Goal: Task Accomplishment & Management: Use online tool/utility

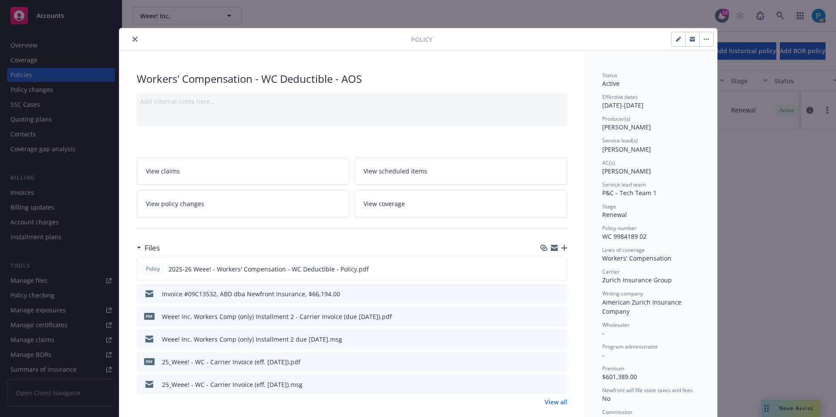
click at [83, 14] on div "Policy Workers' Compensation - WC Deductible - AOS Add internal notes here... V…" at bounding box center [418, 208] width 836 height 417
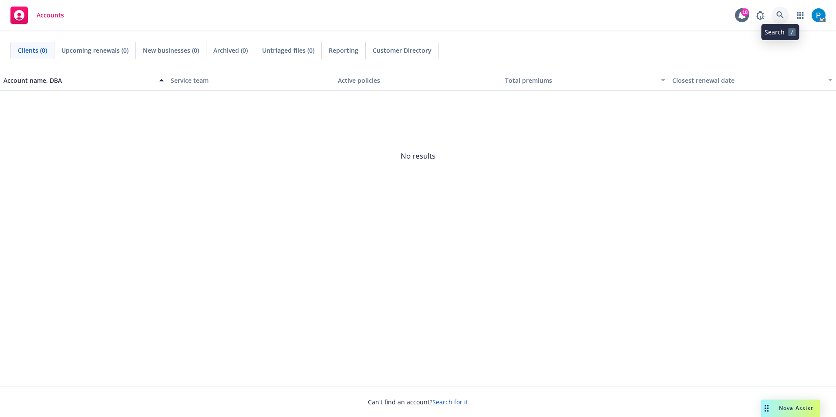
click at [783, 15] on icon at bounding box center [781, 15] width 8 height 8
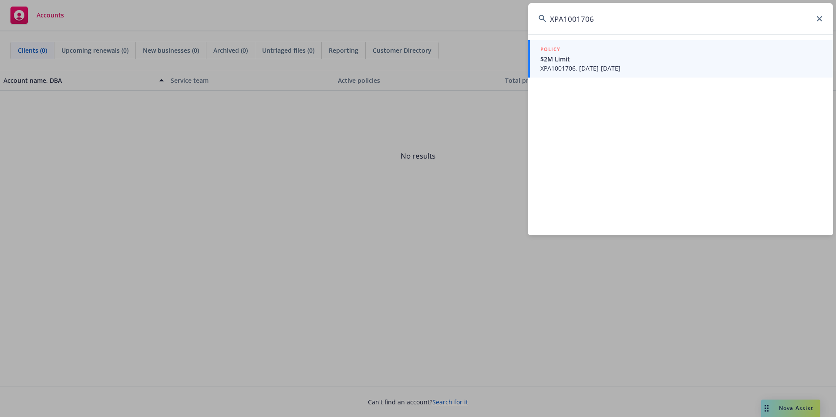
type input "XPA1001706"
click at [635, 52] on div "POLICY" at bounding box center [682, 50] width 282 height 10
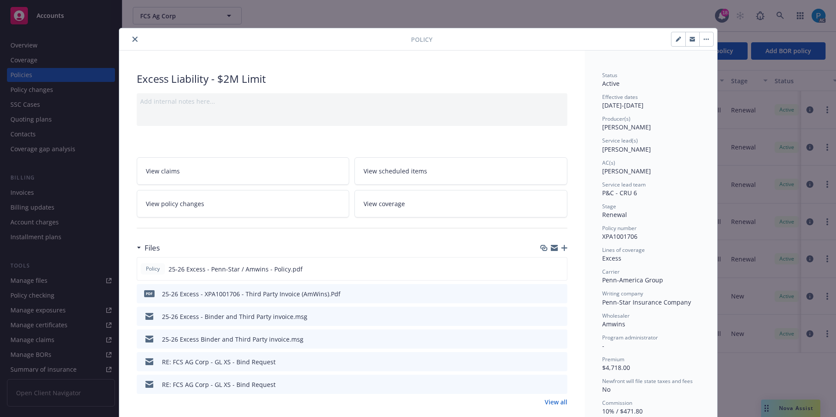
click at [132, 37] on icon "close" at bounding box center [134, 39] width 5 height 5
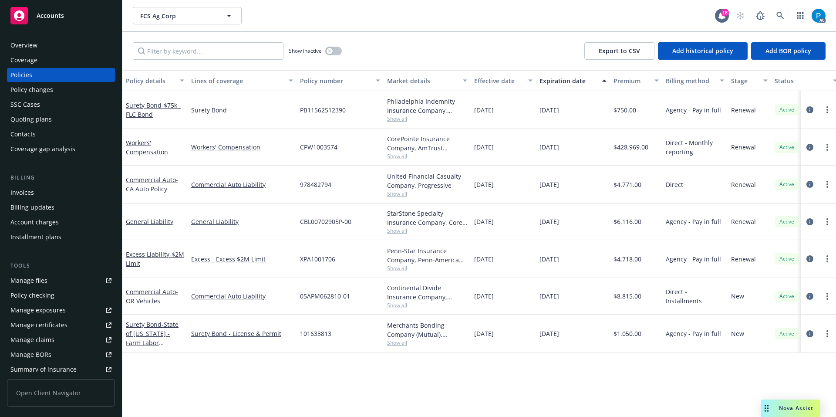
click at [58, 14] on span "Accounts" at bounding box center [50, 15] width 27 height 7
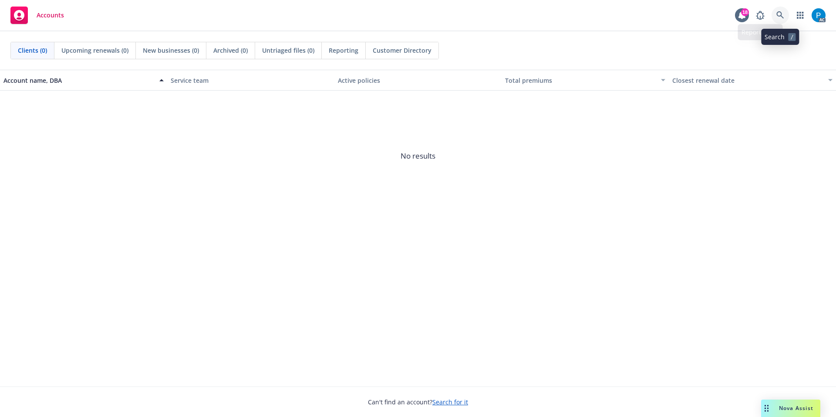
click at [780, 12] on icon at bounding box center [780, 14] width 7 height 7
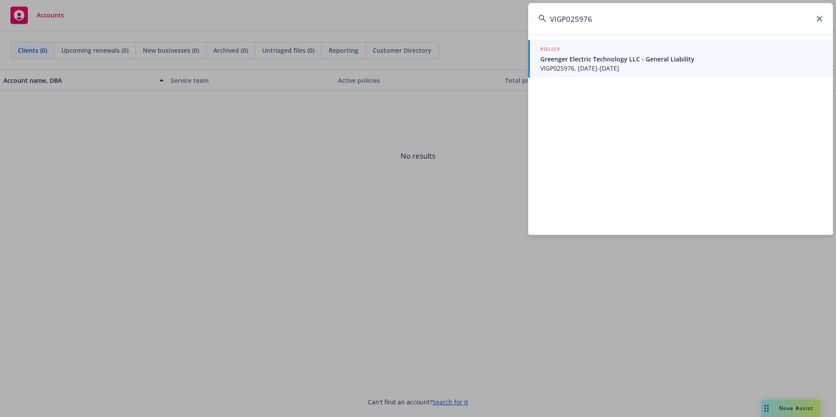
type input "VIGP025976"
click at [593, 54] on span "Greenger Electric Technology LLC - General Liability" at bounding box center [682, 58] width 282 height 9
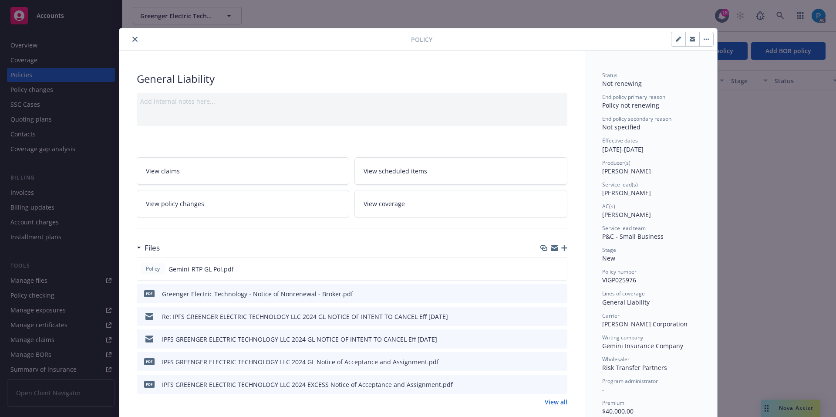
click at [130, 41] on button "close" at bounding box center [135, 39] width 10 height 10
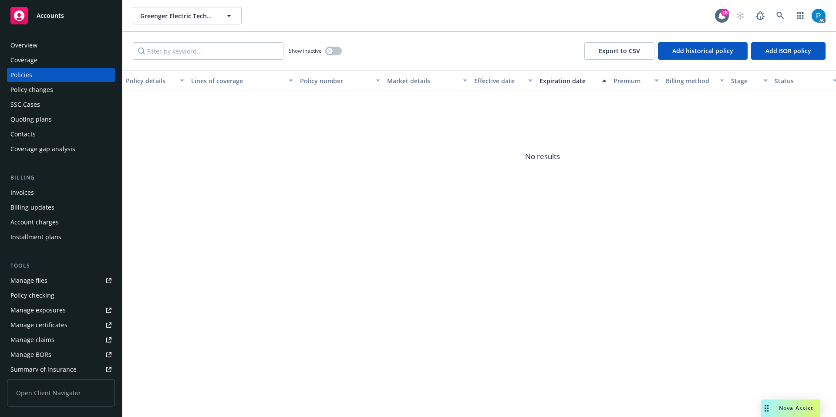
click at [43, 192] on div "Invoices" at bounding box center [60, 193] width 101 height 14
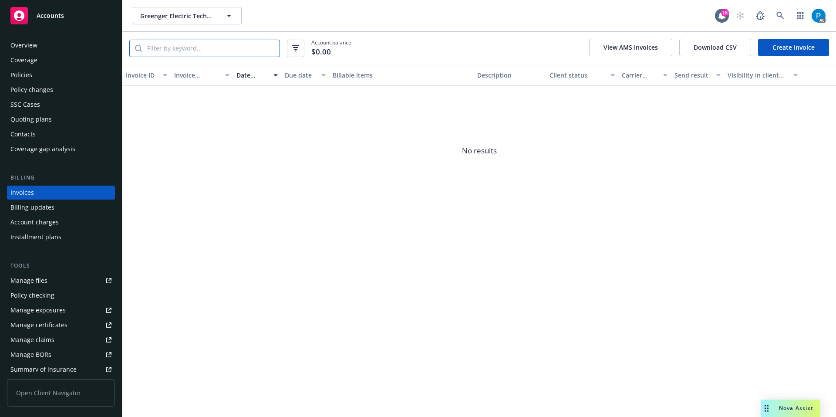
click at [194, 44] on input "search" at bounding box center [211, 48] width 138 height 17
paste input "VIGP025976"
type input "VIGP025976"
click at [72, 10] on div "Accounts" at bounding box center [60, 15] width 101 height 17
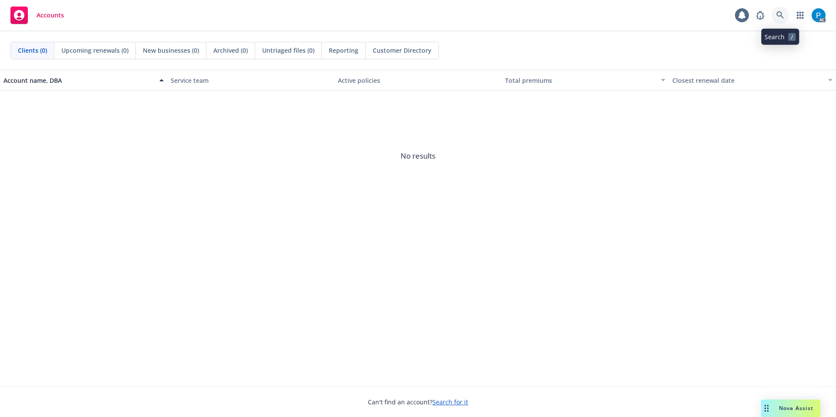
click at [779, 7] on link at bounding box center [780, 15] width 17 height 17
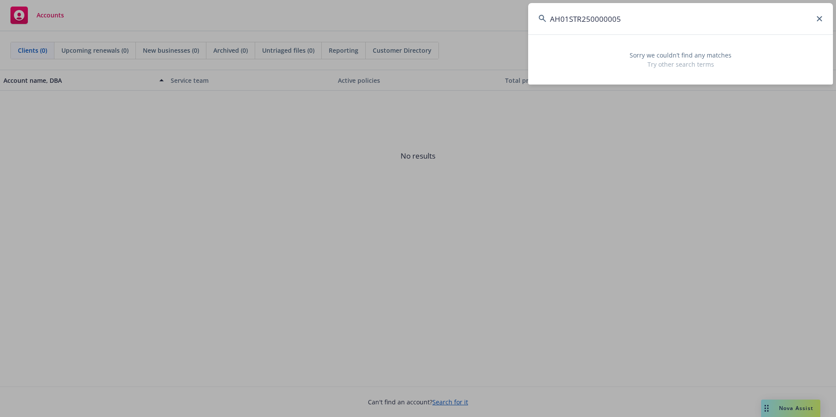
click at [642, 23] on input "AH01STR250000005" at bounding box center [680, 18] width 305 height 31
paste input "Trenchers West Construction"
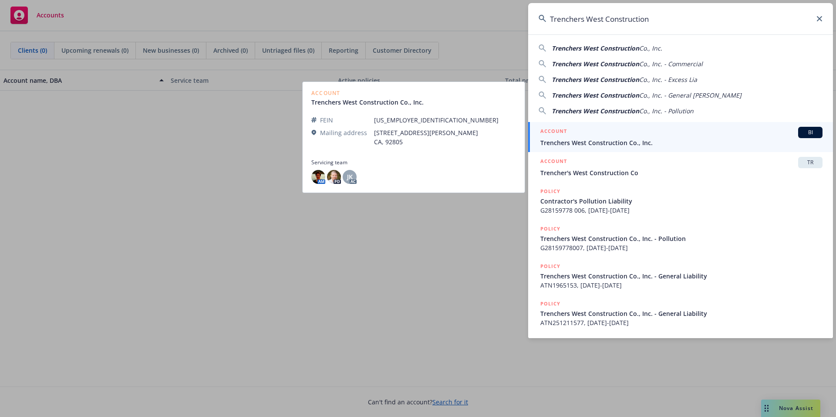
type input "Trenchers West Construction"
click at [623, 132] on div "ACCOUNT BI" at bounding box center [682, 132] width 282 height 11
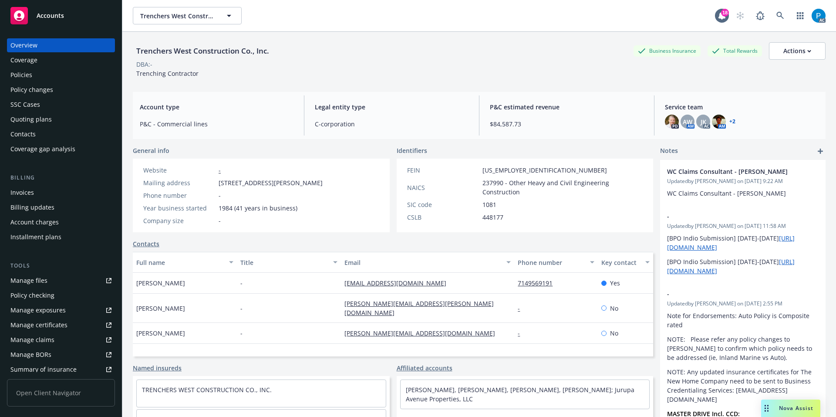
click at [38, 193] on div "Invoices" at bounding box center [60, 193] width 101 height 14
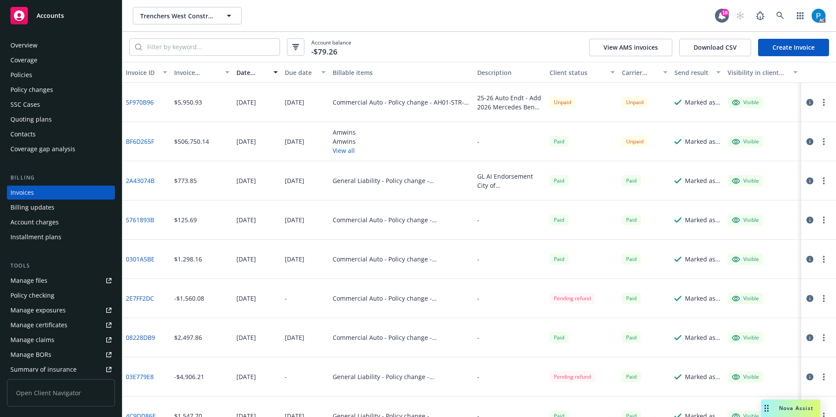
click at [807, 142] on icon "button" at bounding box center [810, 141] width 7 height 7
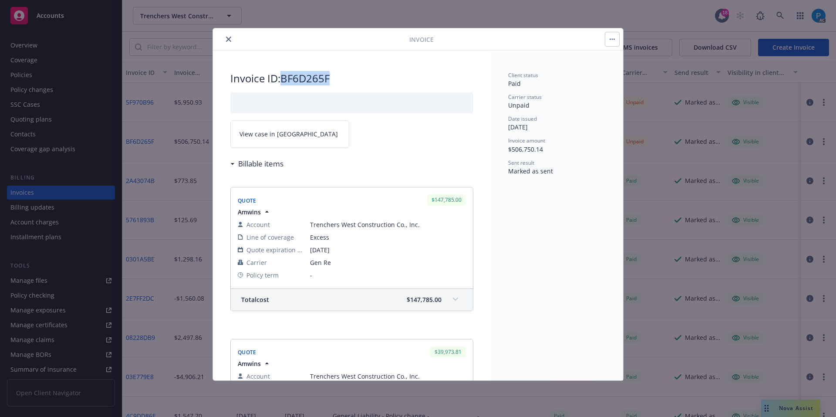
drag, startPoint x: 331, startPoint y: 77, endPoint x: 283, endPoint y: 75, distance: 48.0
click at [283, 75] on h2 "Invoice ID: BF6D265F" at bounding box center [351, 78] width 243 height 14
copy h2 "BF6D265F"
click at [294, 136] on link "View case in SSC" at bounding box center [289, 133] width 119 height 27
click at [227, 36] on button "close" at bounding box center [228, 39] width 10 height 10
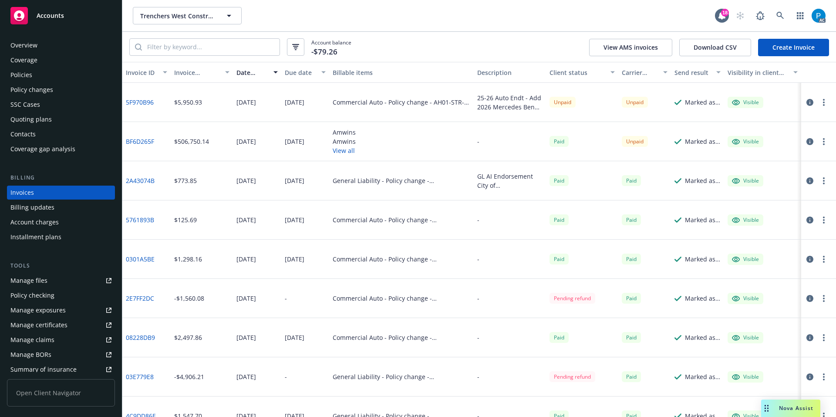
click at [51, 72] on div "Policies" at bounding box center [60, 75] width 101 height 14
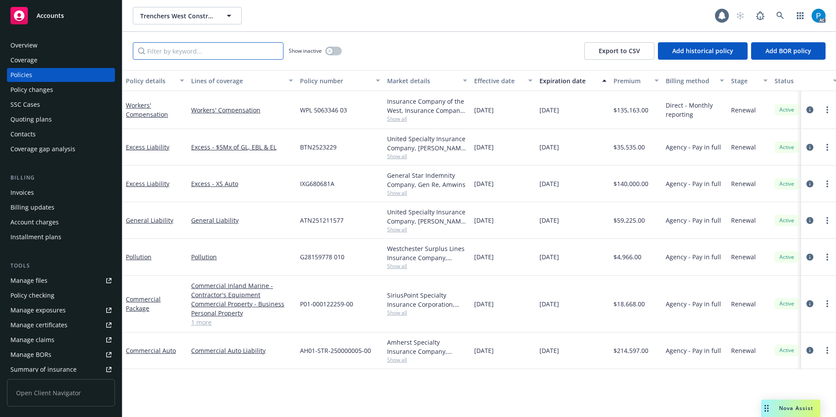
click at [159, 45] on input "Filter by keyword..." at bounding box center [208, 50] width 151 height 17
paste input ""AH01-STR-250000005-00 ""
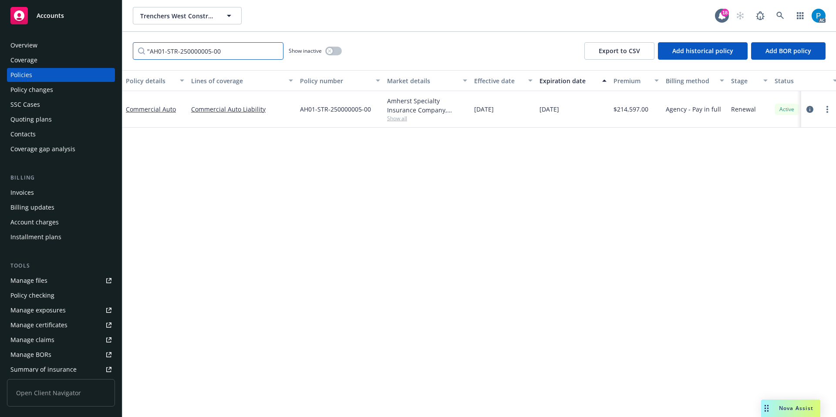
click at [150, 52] on input ""AH01-STR-250000005-00" at bounding box center [208, 50] width 151 height 17
type input "AH01-STR-250000005-00"
click at [808, 106] on icon "circleInformation" at bounding box center [810, 109] width 7 height 7
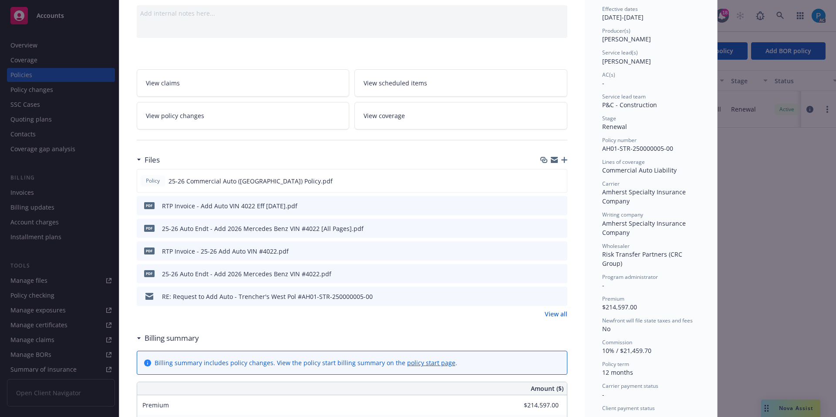
scroll to position [131, 0]
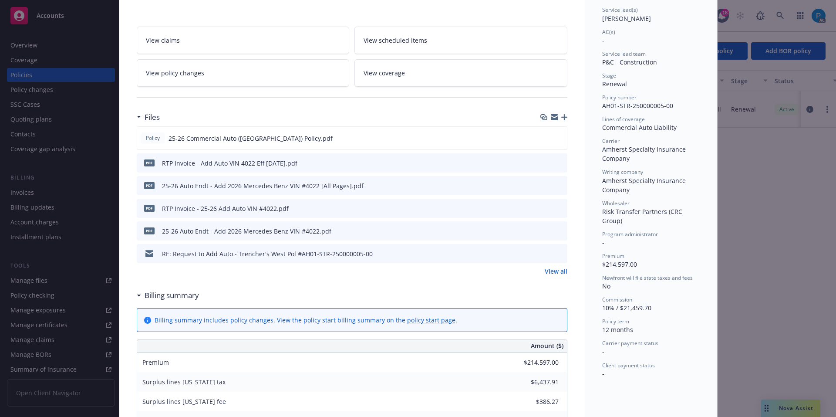
click at [541, 159] on icon "download file" at bounding box center [544, 162] width 7 height 7
click at [73, 15] on div "Policy Commercial Auto Add internal notes here... View claims View scheduled it…" at bounding box center [418, 208] width 836 height 417
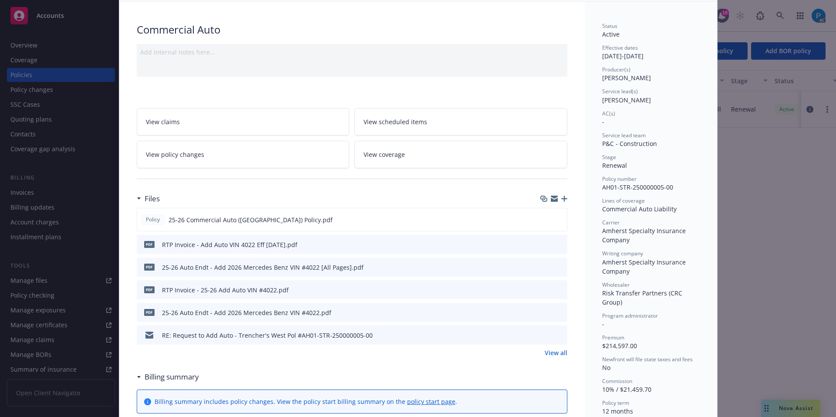
scroll to position [0, 0]
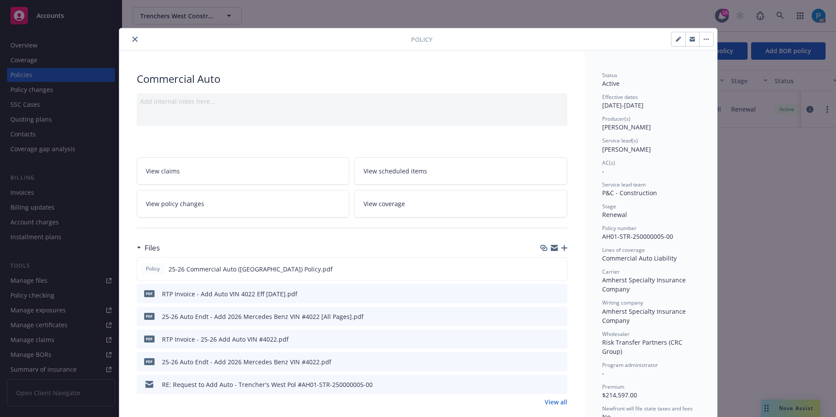
click at [132, 41] on icon "close" at bounding box center [134, 39] width 5 height 5
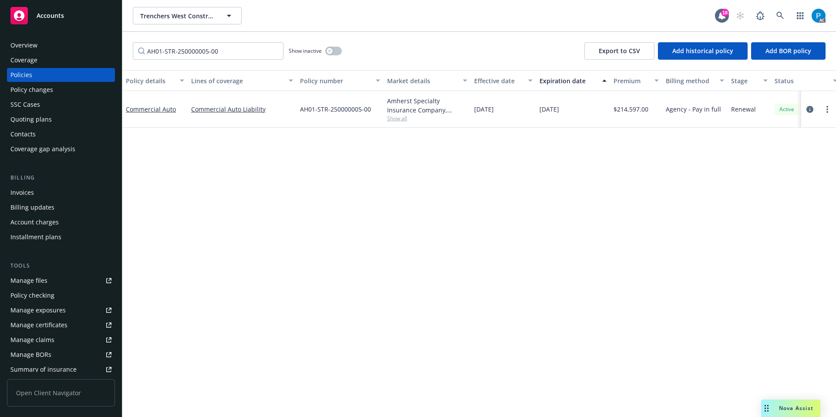
click at [68, 27] on link "Accounts" at bounding box center [61, 15] width 108 height 24
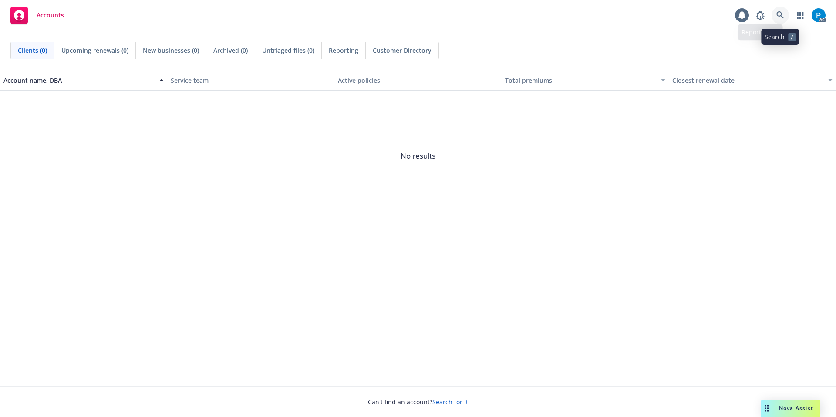
click at [778, 14] on icon at bounding box center [780, 14] width 7 height 7
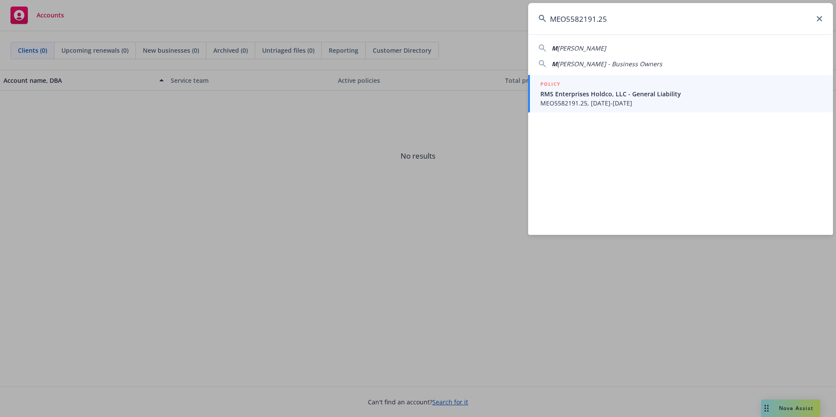
type input "MEO5582191.25"
click at [649, 90] on span "RMS Enterprises Holdco, LLC - General Liability" at bounding box center [682, 93] width 282 height 9
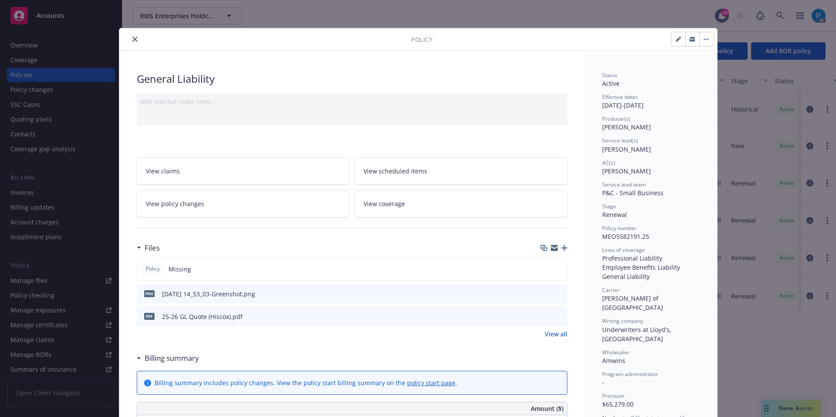
click at [132, 38] on icon "close" at bounding box center [134, 39] width 5 height 5
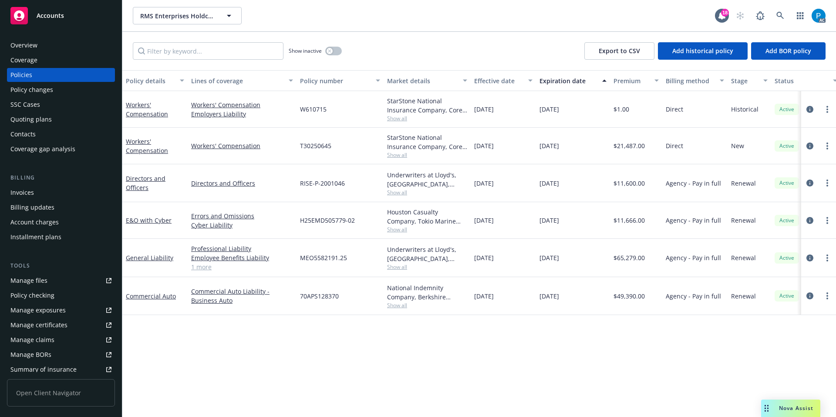
click at [28, 188] on div "Invoices" at bounding box center [22, 193] width 24 height 14
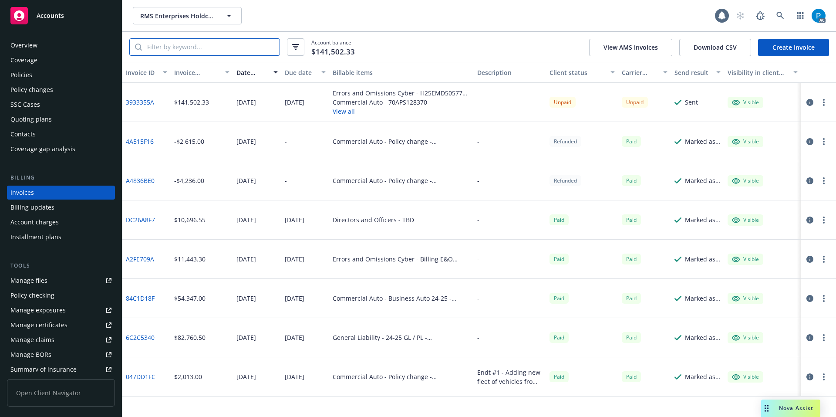
click at [210, 48] on input "search" at bounding box center [211, 47] width 138 height 17
paste input "MEO5582191.25"
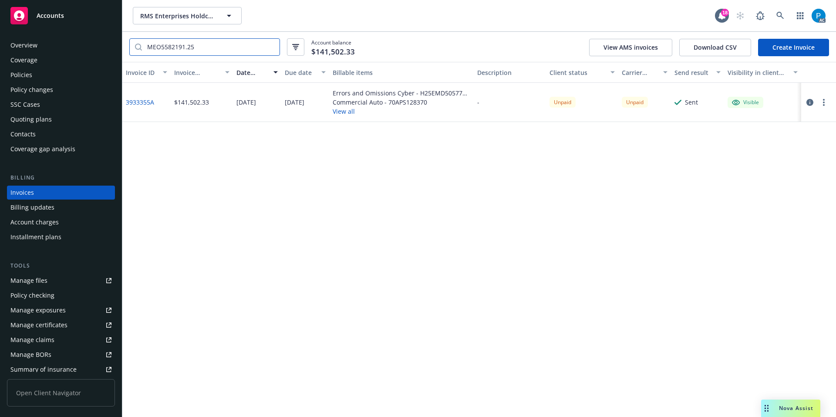
type input "MEO5582191.25"
click at [79, 18] on div "Accounts" at bounding box center [60, 15] width 101 height 17
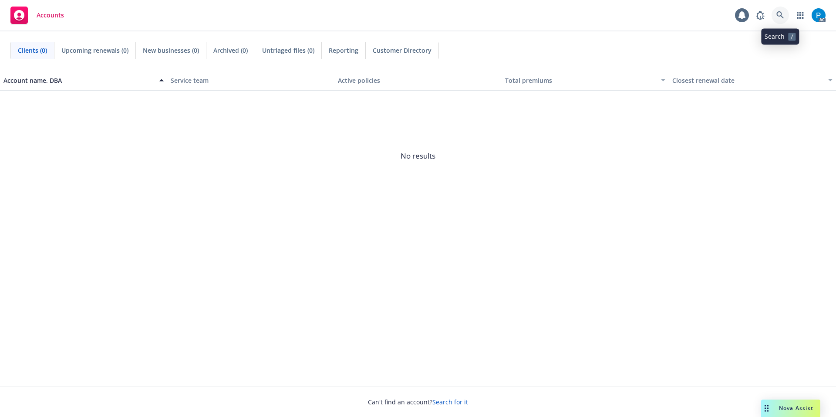
click at [780, 13] on icon at bounding box center [781, 15] width 8 height 8
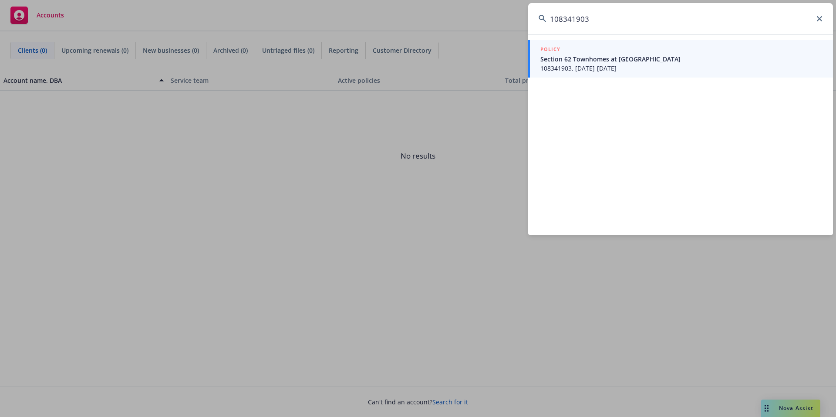
type input "108341903"
click at [612, 54] on span "Section 62 Townhomes at West Haven" at bounding box center [682, 58] width 282 height 9
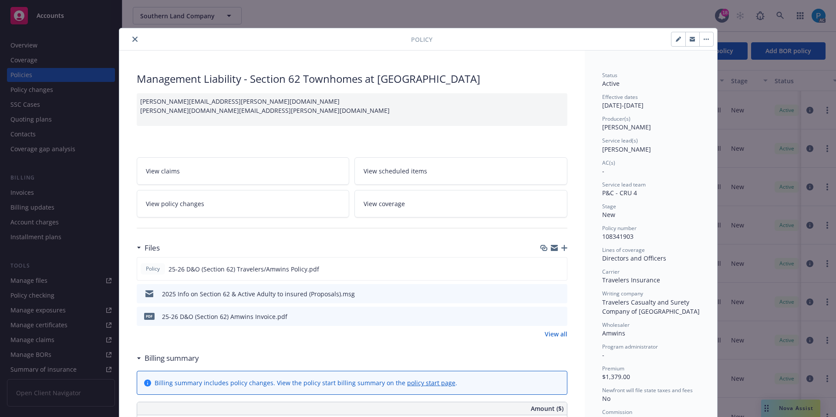
click at [132, 37] on icon "close" at bounding box center [134, 39] width 5 height 5
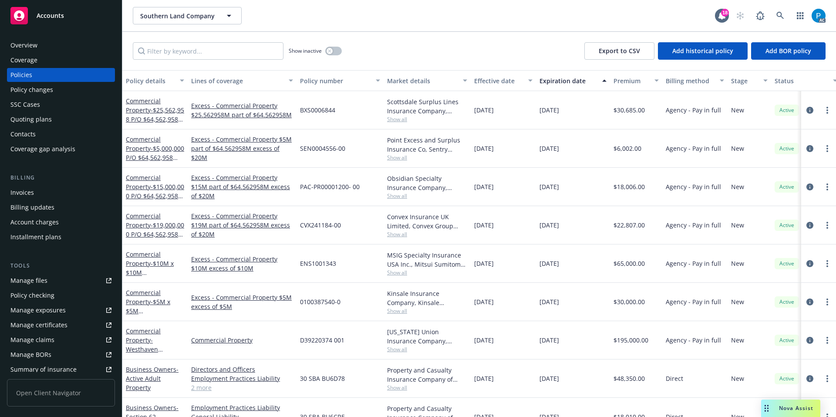
click at [47, 186] on div "Invoices" at bounding box center [60, 193] width 101 height 14
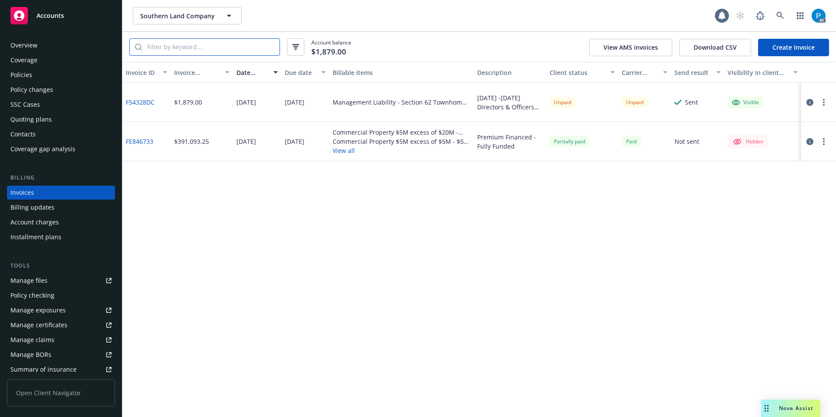
click at [211, 49] on input "search" at bounding box center [211, 47] width 138 height 17
paste input "108341903"
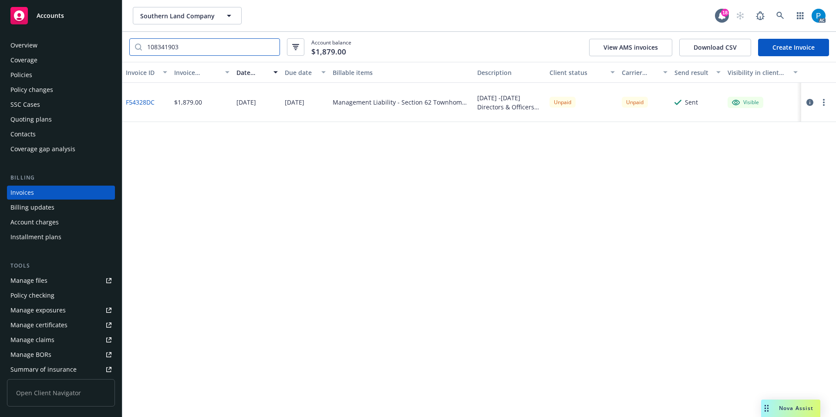
type input "108341903"
click at [79, 18] on div "Accounts" at bounding box center [60, 15] width 101 height 17
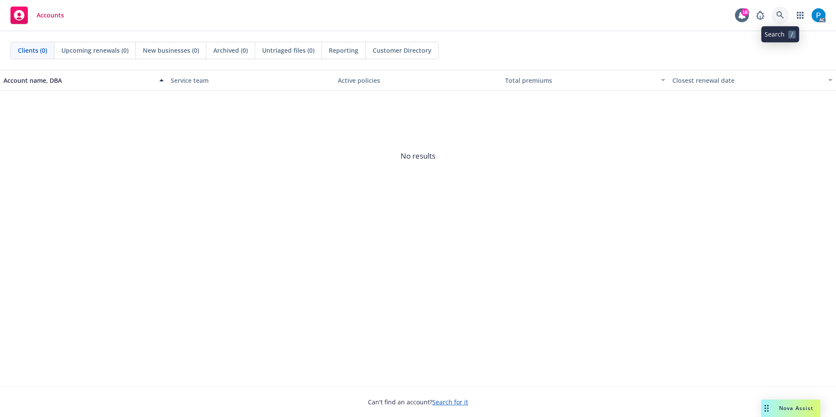
click at [782, 12] on icon at bounding box center [781, 15] width 8 height 8
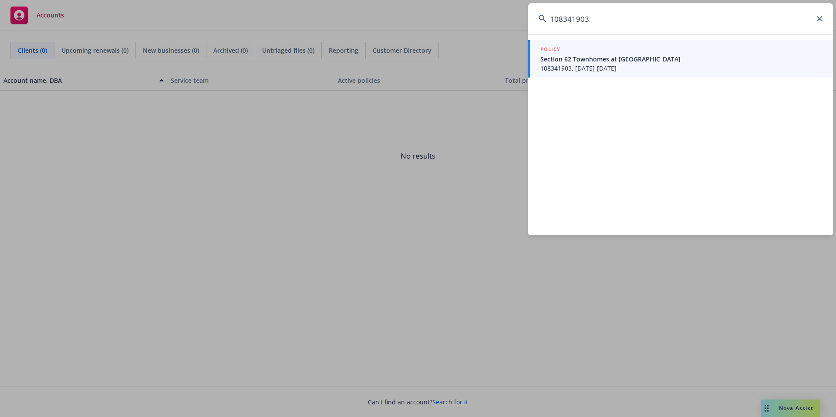
type input "108341903"
click at [634, 58] on span "Section 62 Townhomes at West Haven" at bounding box center [682, 58] width 282 height 9
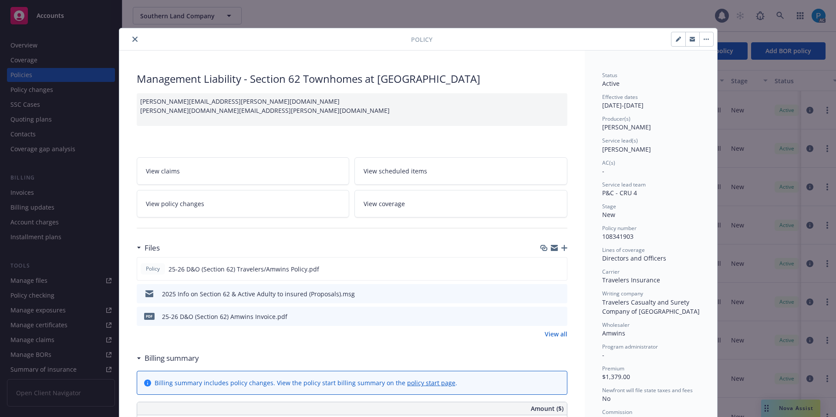
scroll to position [26, 0]
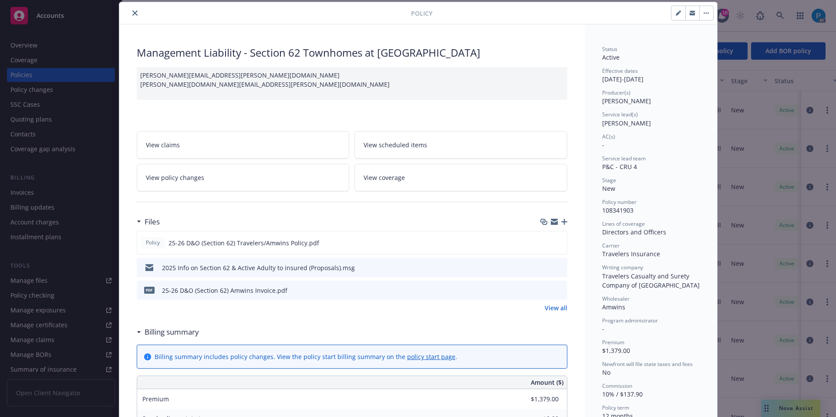
click at [132, 14] on icon "close" at bounding box center [134, 12] width 5 height 5
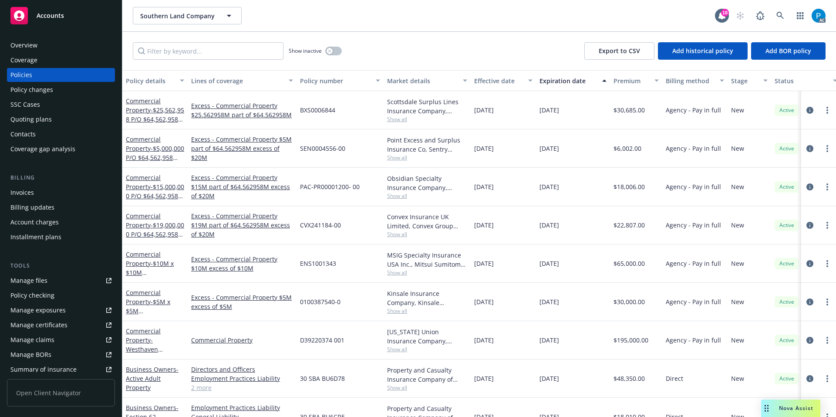
click at [46, 193] on div "Invoices" at bounding box center [60, 193] width 101 height 14
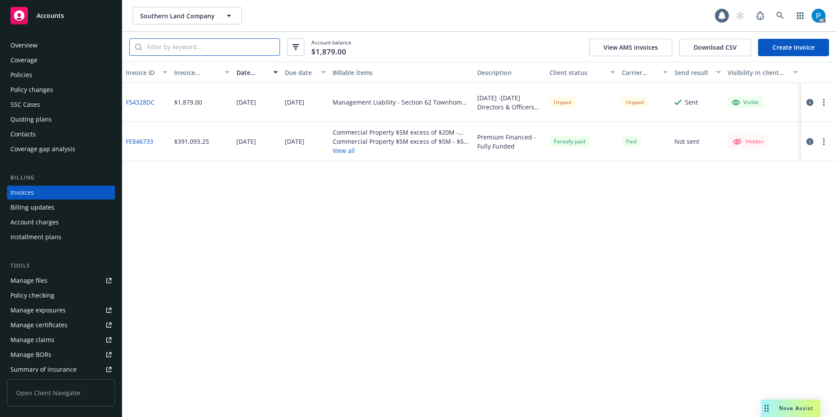
click at [198, 46] on input "search" at bounding box center [211, 47] width 138 height 17
paste input "108341903"
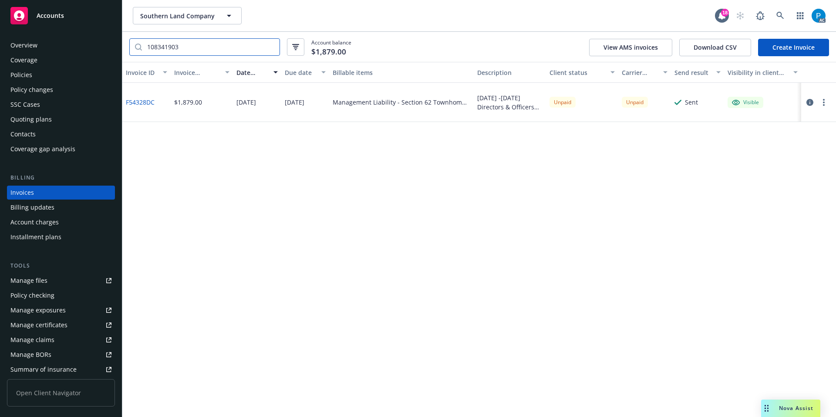
type input "108341903"
click at [53, 9] on div "Accounts" at bounding box center [60, 15] width 101 height 17
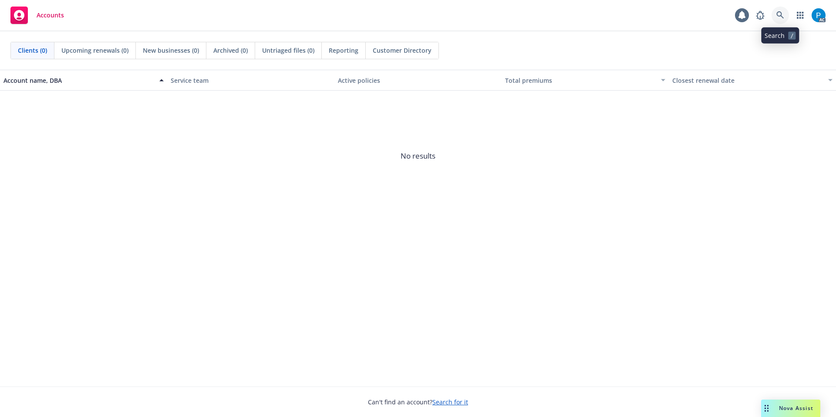
click at [777, 19] on link at bounding box center [780, 15] width 17 height 17
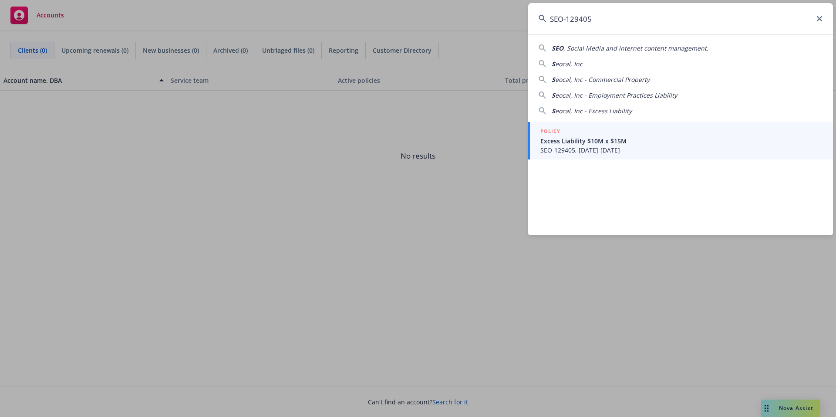
type input "SEO-129405"
click at [588, 139] on span "Excess Liability $10M x $15M" at bounding box center [682, 140] width 282 height 9
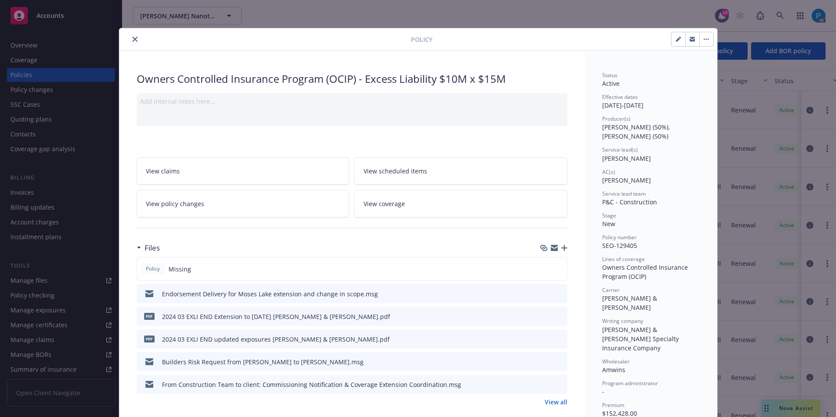
click at [130, 39] on button "close" at bounding box center [135, 39] width 10 height 10
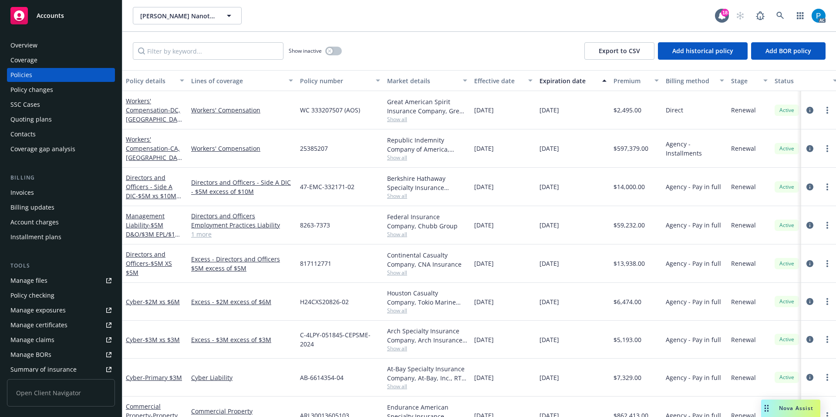
click at [39, 189] on div "Invoices" at bounding box center [60, 193] width 101 height 14
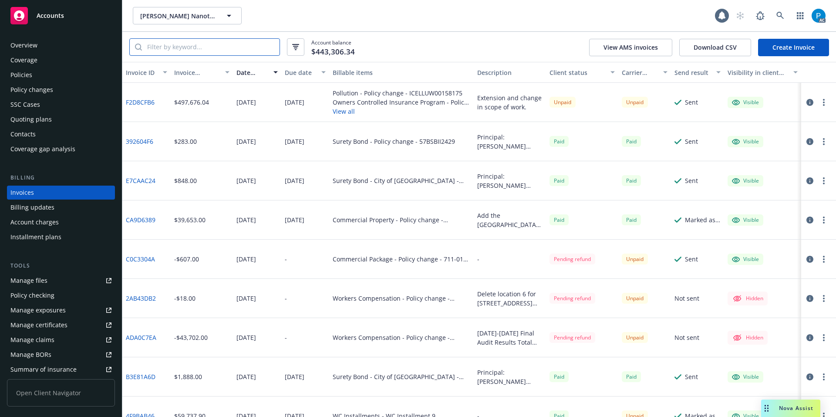
click at [194, 50] on input "search" at bounding box center [211, 47] width 138 height 17
paste input "SEO-129405"
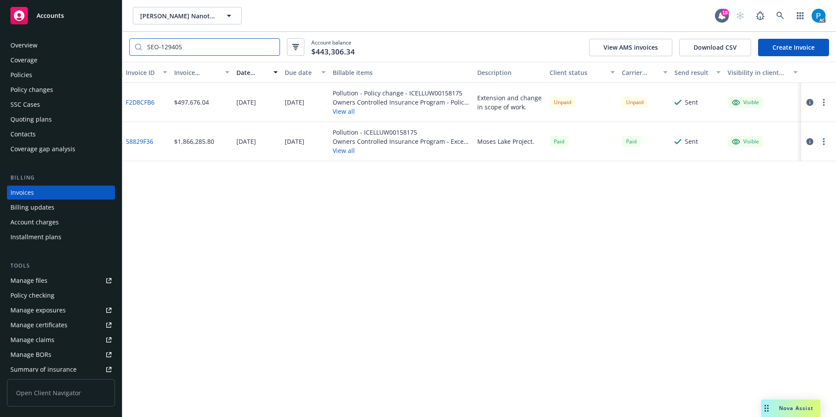
type input "SEO-129405"
click at [84, 14] on div "Accounts" at bounding box center [60, 15] width 101 height 17
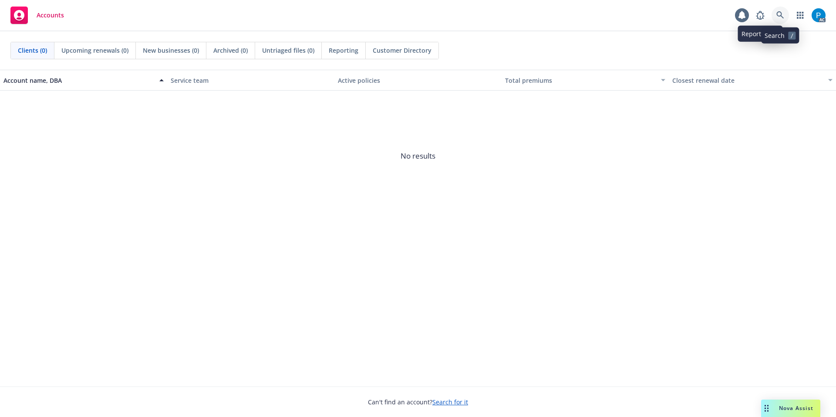
click at [779, 11] on icon at bounding box center [781, 15] width 8 height 8
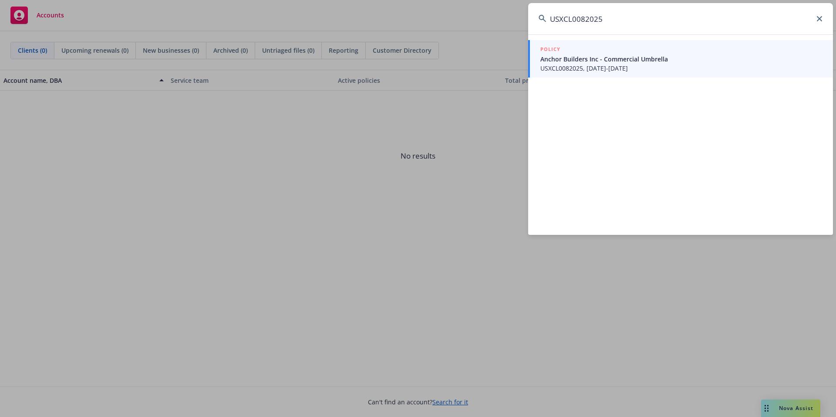
type input "USXCL0082025"
click at [570, 59] on span "Anchor Builders Inc - Commercial Umbrella" at bounding box center [682, 58] width 282 height 9
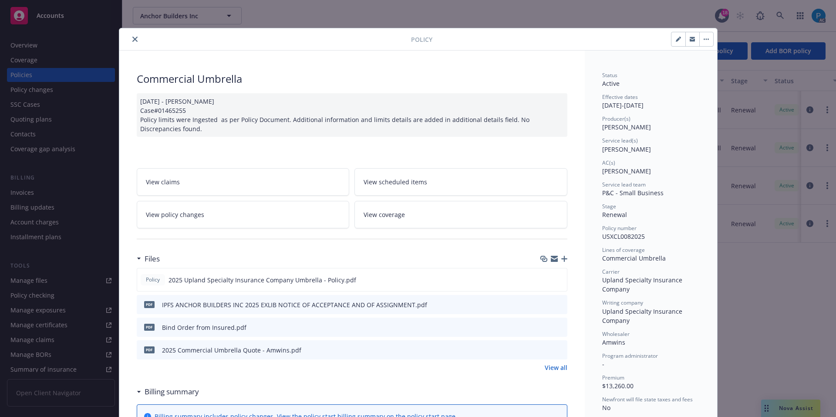
click at [132, 40] on icon "close" at bounding box center [134, 39] width 5 height 5
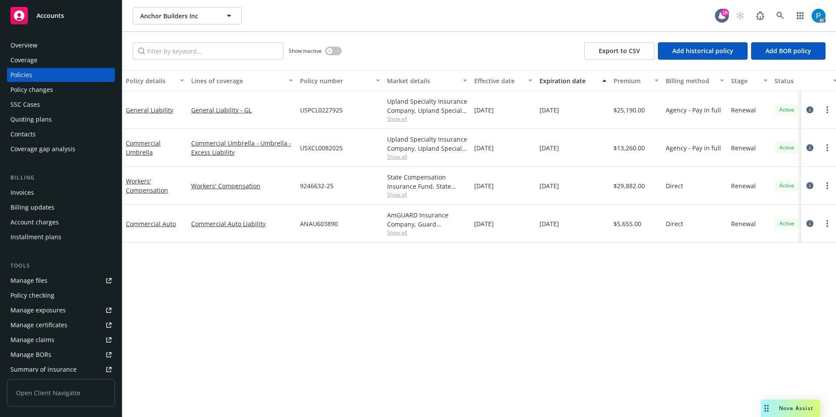
click at [31, 190] on div "Invoices" at bounding box center [22, 193] width 24 height 14
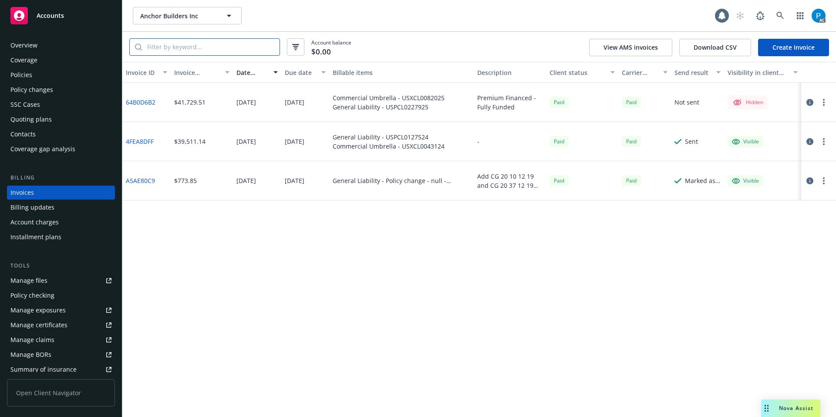
click at [203, 48] on input "search" at bounding box center [211, 47] width 138 height 17
paste input "USXCL0082025"
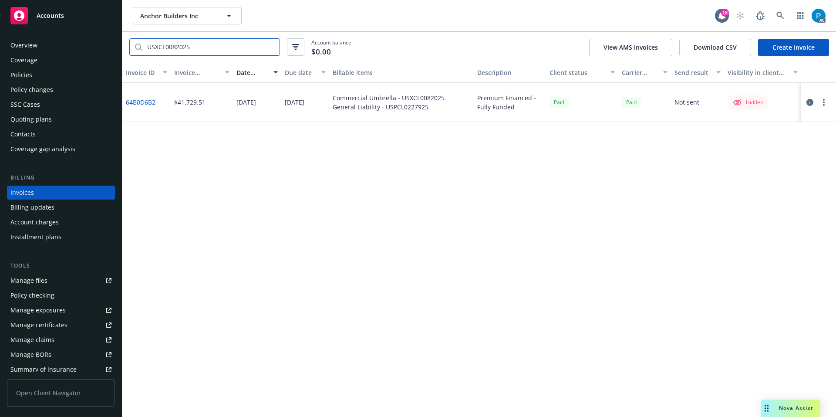
type input "USXCL0082025"
click at [807, 105] on icon "button" at bounding box center [810, 102] width 7 height 7
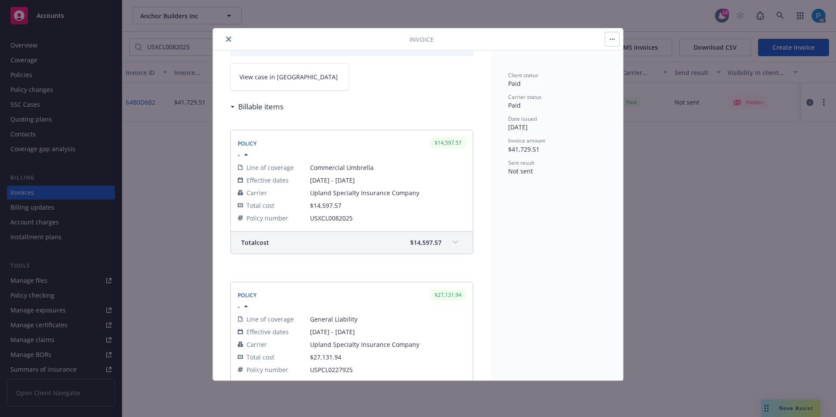
scroll to position [44, 0]
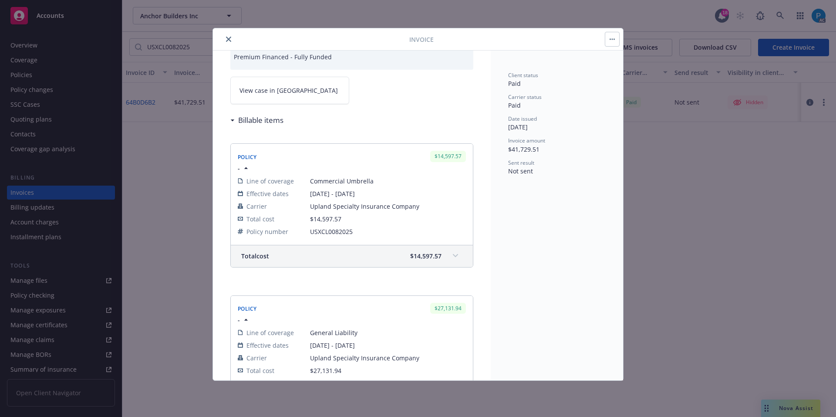
click at [283, 95] on link "View case in SSC" at bounding box center [289, 90] width 119 height 27
click at [228, 41] on icon "close" at bounding box center [228, 39] width 5 height 5
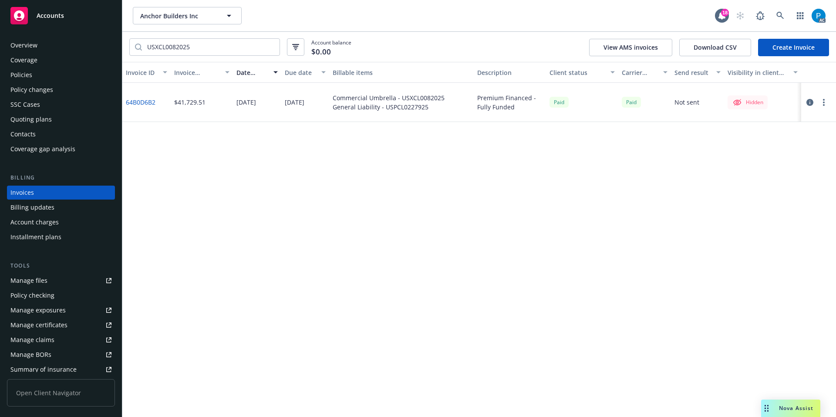
click at [63, 71] on div "Policies" at bounding box center [60, 75] width 101 height 14
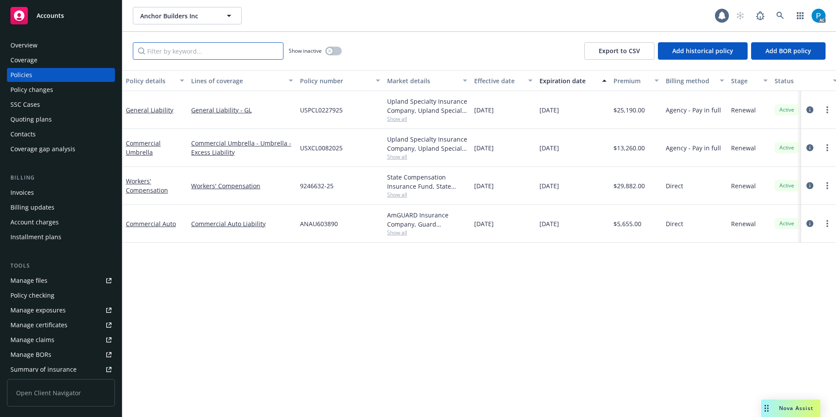
click at [196, 53] on input "Filter by keyword..." at bounding box center [208, 50] width 151 height 17
paste input "USXCL0082025"
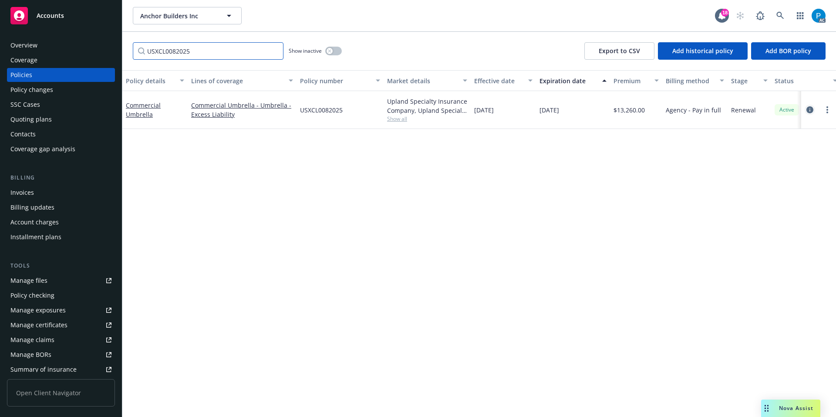
type input "USXCL0082025"
click at [807, 107] on icon "circleInformation" at bounding box center [810, 109] width 7 height 7
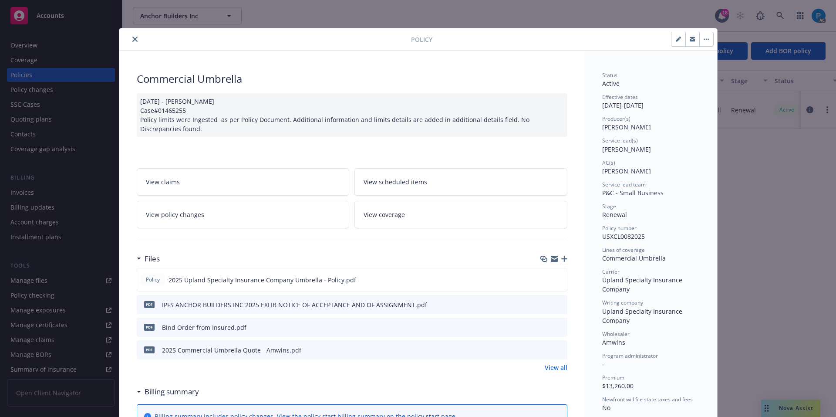
scroll to position [26, 0]
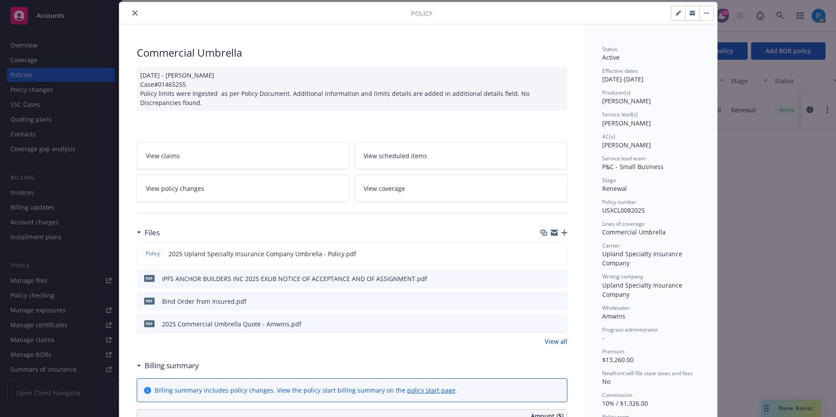
click at [133, 14] on icon "close" at bounding box center [134, 12] width 5 height 5
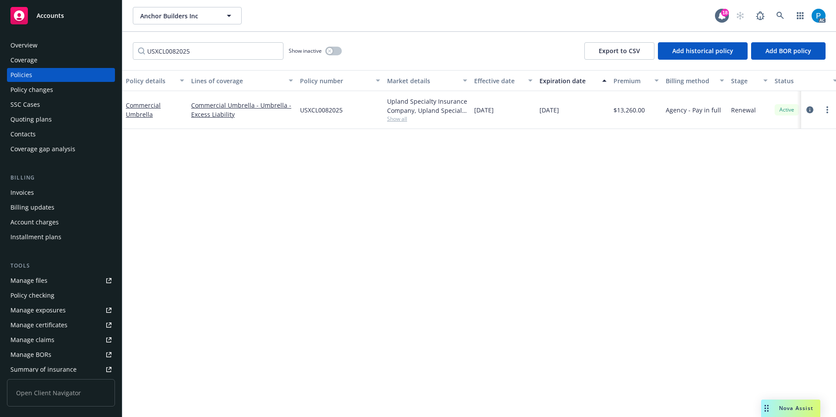
click at [74, 17] on div "Accounts" at bounding box center [60, 15] width 101 height 17
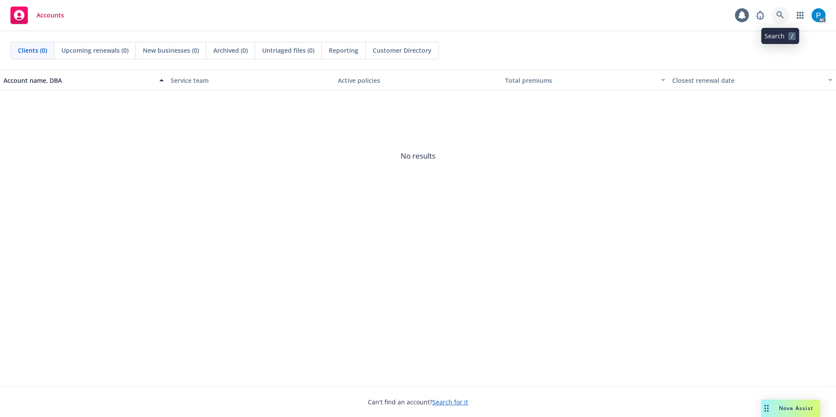
click at [781, 16] on icon at bounding box center [780, 14] width 7 height 7
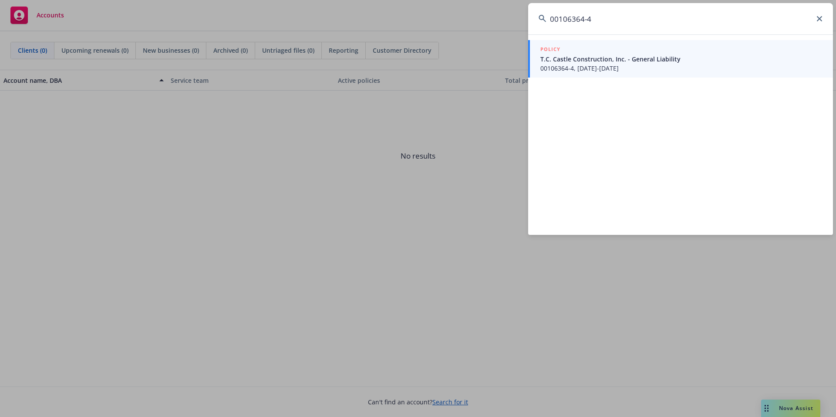
type input "00106364-4"
click at [605, 69] on span "00106364-4, 08/17/2024-08/17/2025" at bounding box center [682, 68] width 282 height 9
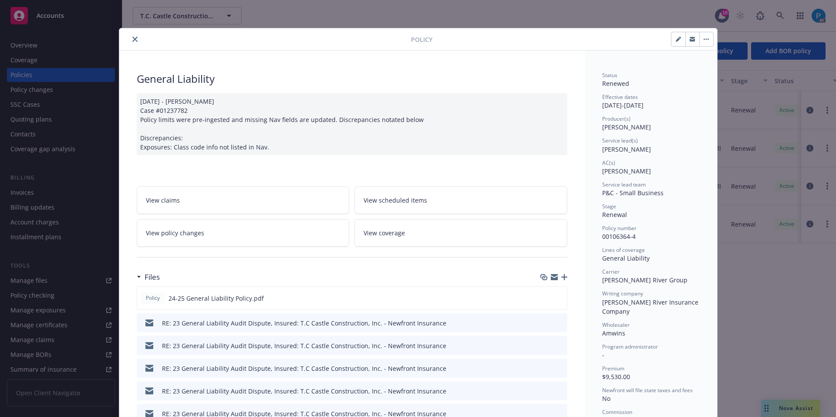
click at [133, 39] on icon "close" at bounding box center [134, 39] width 5 height 5
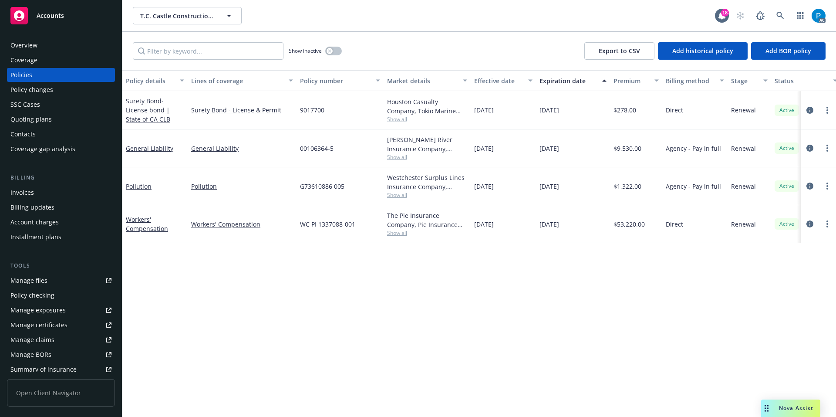
click at [34, 189] on div "Invoices" at bounding box center [60, 193] width 101 height 14
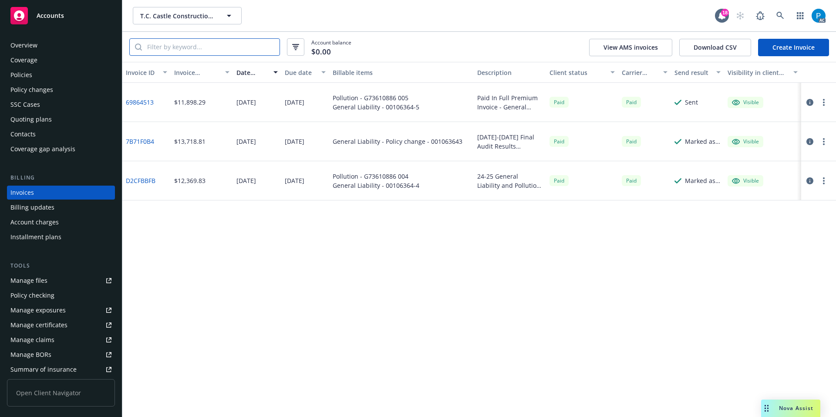
click at [173, 47] on input "search" at bounding box center [211, 47] width 138 height 17
paste input "00106364-4"
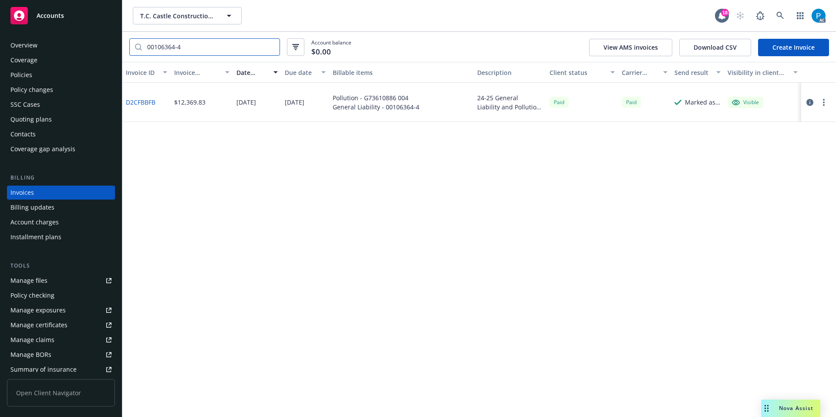
type input "00106364-4"
click at [82, 19] on div "Accounts" at bounding box center [60, 15] width 101 height 17
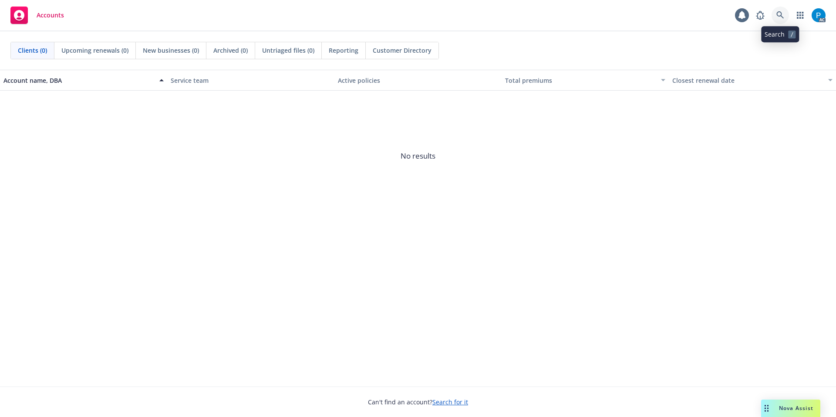
click at [781, 11] on icon at bounding box center [781, 15] width 8 height 8
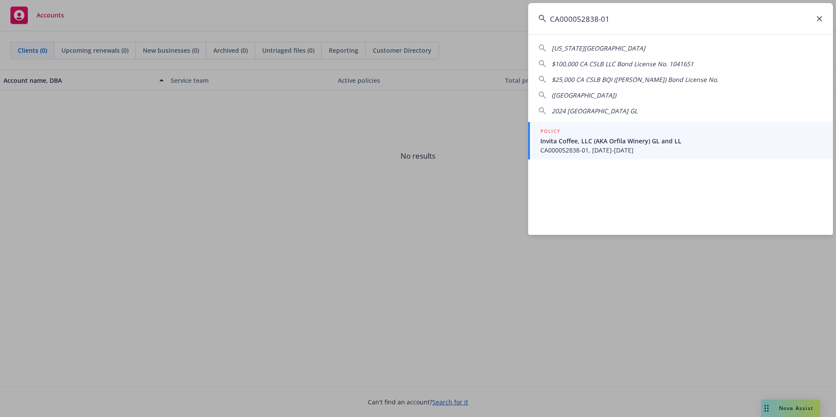
type input "CA000052838-01"
click at [583, 149] on span "CA000052838-01, 04/18/2024-04/18/2025" at bounding box center [682, 149] width 282 height 9
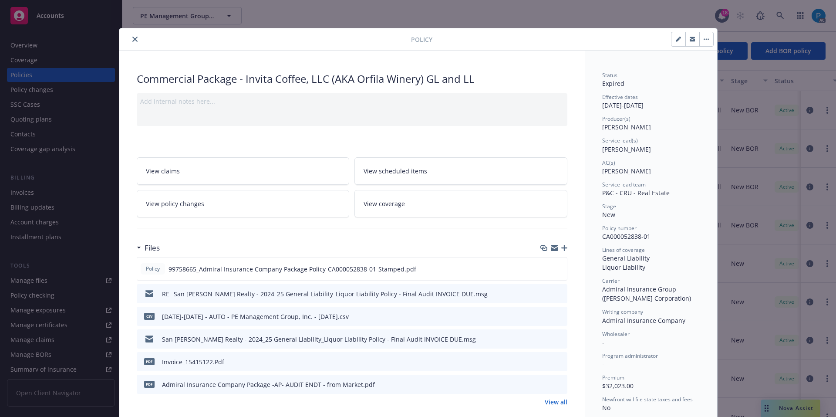
click at [134, 34] on div at bounding box center [267, 39] width 288 height 10
click at [132, 38] on icon "close" at bounding box center [134, 39] width 5 height 5
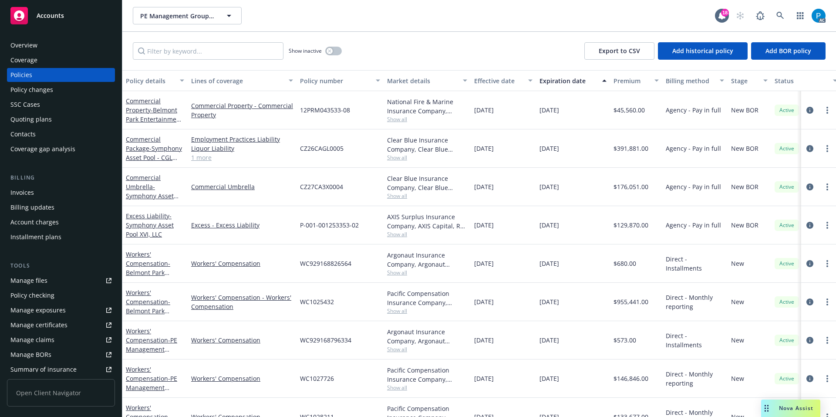
click at [27, 189] on div "Invoices" at bounding box center [22, 193] width 24 height 14
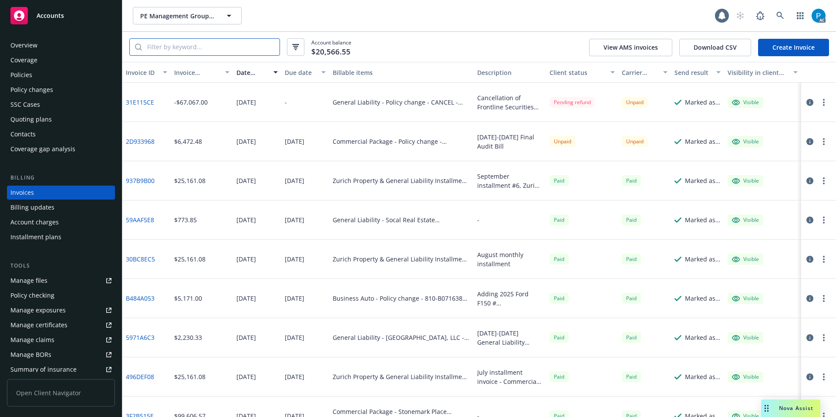
click at [170, 46] on input "search" at bounding box center [211, 47] width 138 height 17
paste input "CA000052838-01"
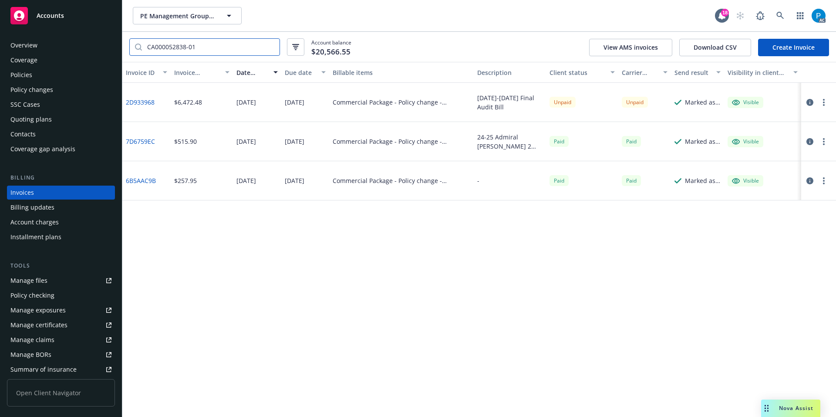
type input "CA000052838-01"
click at [68, 7] on div "Accounts" at bounding box center [60, 15] width 101 height 17
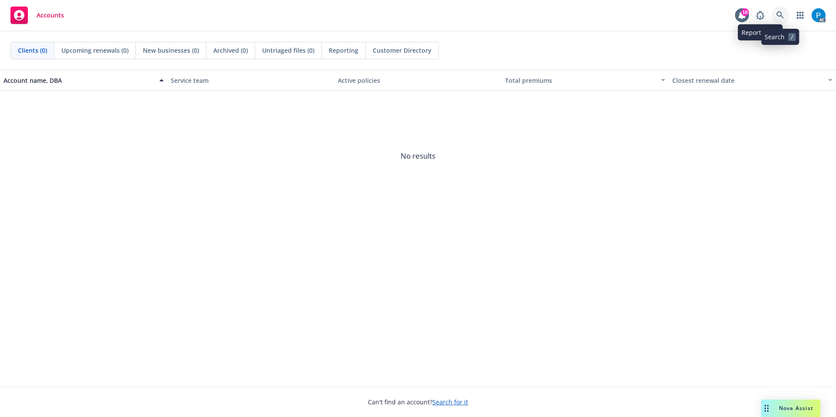
click at [784, 14] on link at bounding box center [780, 15] width 17 height 17
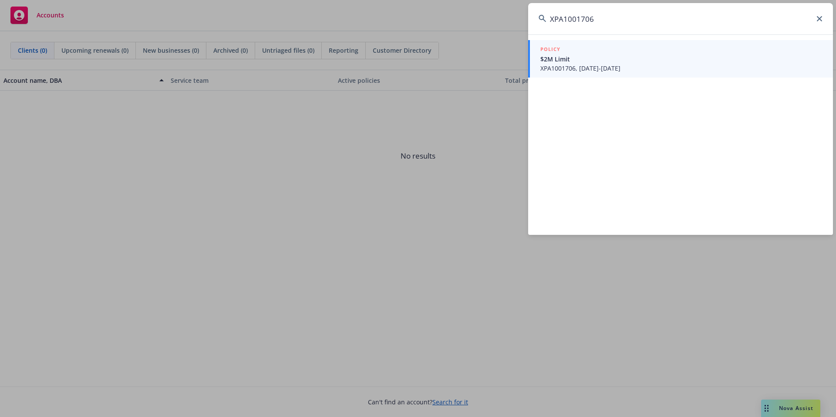
type input "XPA1001706"
click at [593, 59] on span "$2M Limit" at bounding box center [682, 58] width 282 height 9
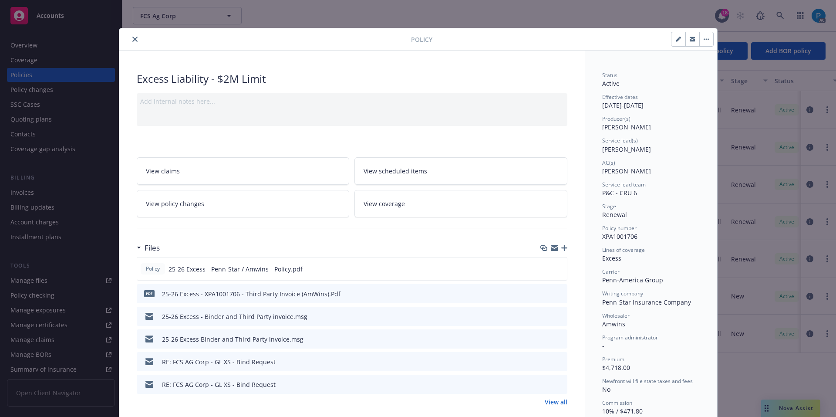
click at [132, 41] on icon "close" at bounding box center [134, 39] width 5 height 5
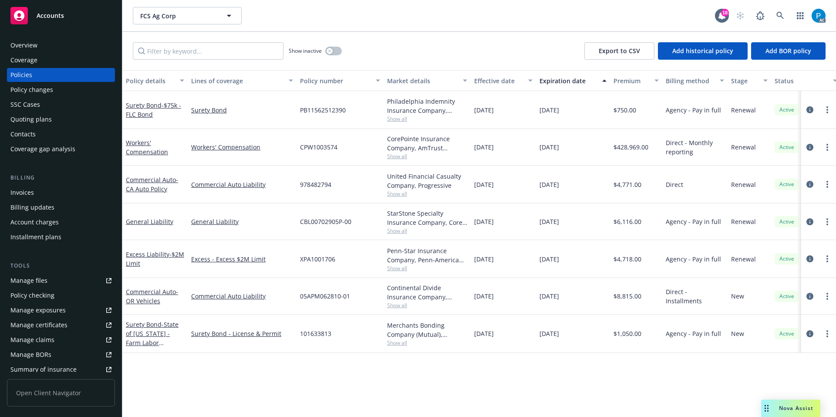
click at [32, 194] on div "Invoices" at bounding box center [22, 193] width 24 height 14
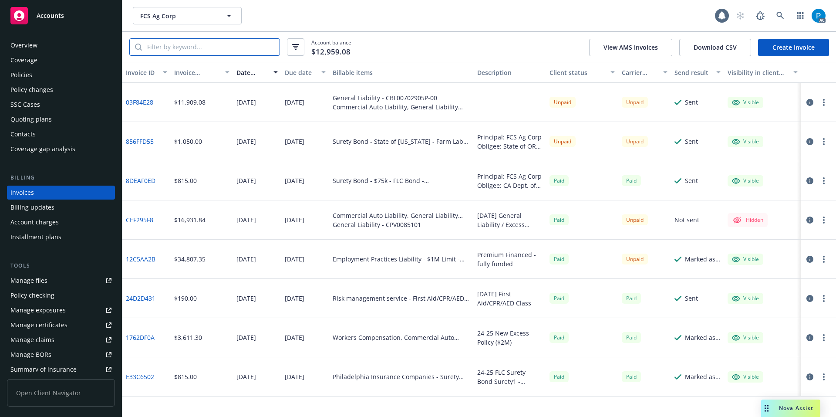
click at [193, 44] on input "search" at bounding box center [211, 47] width 138 height 17
paste input "XPA1001706"
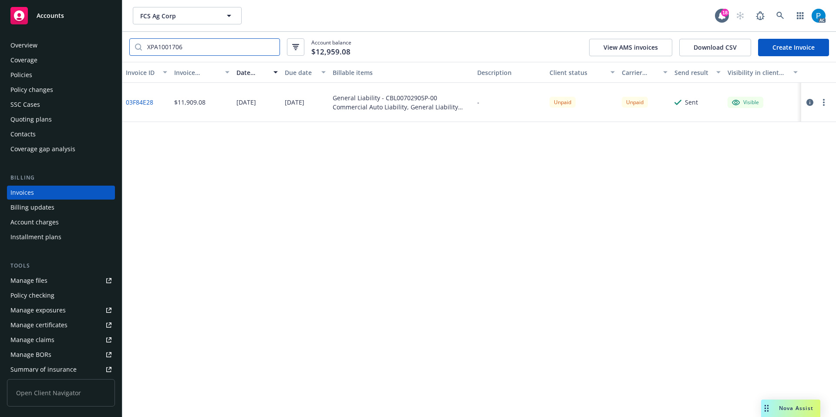
type input "XPA1001706"
click at [805, 102] on button "button" at bounding box center [810, 102] width 10 height 10
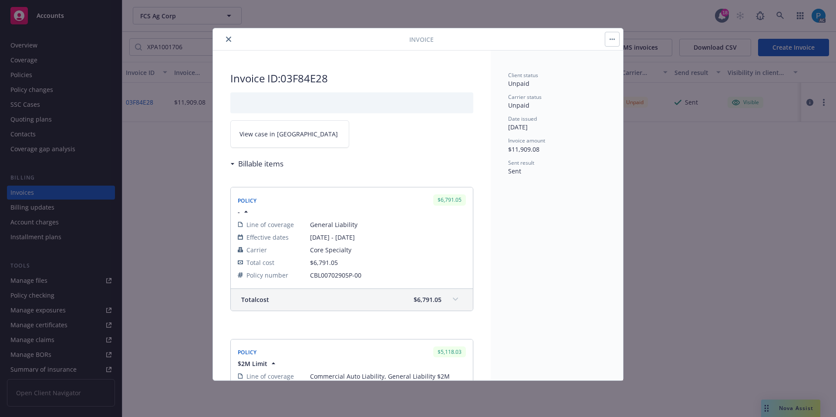
click at [286, 144] on link "View case in SSC" at bounding box center [289, 133] width 119 height 27
click at [229, 38] on icon "close" at bounding box center [228, 39] width 5 height 5
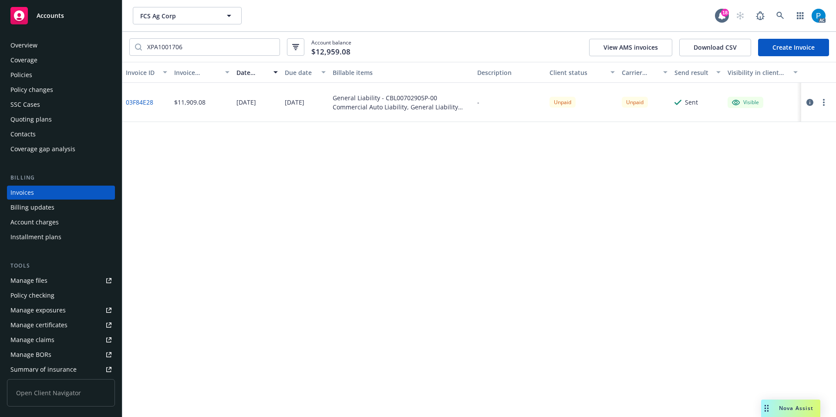
click at [36, 69] on div "Policies" at bounding box center [60, 75] width 101 height 14
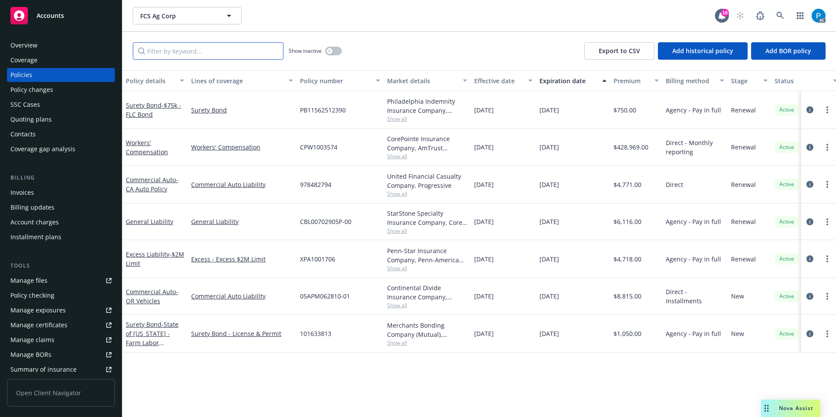
click at [163, 54] on input "Filter by keyword..." at bounding box center [208, 50] width 151 height 17
paste input "XPA1001706"
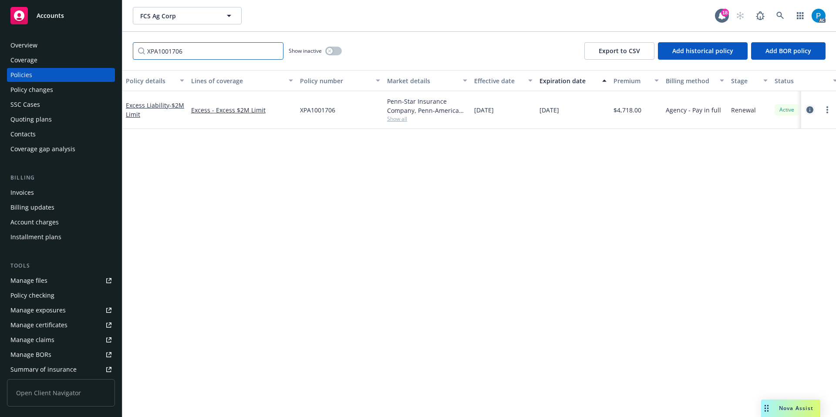
type input "XPA1001706"
click at [810, 108] on icon "circleInformation" at bounding box center [810, 109] width 7 height 7
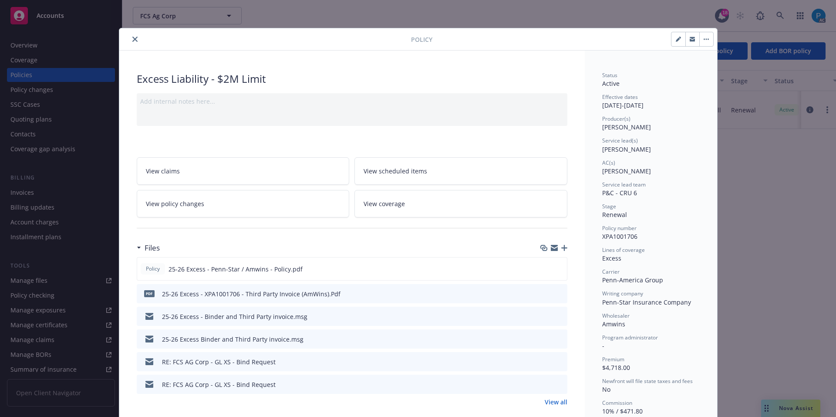
scroll to position [26, 0]
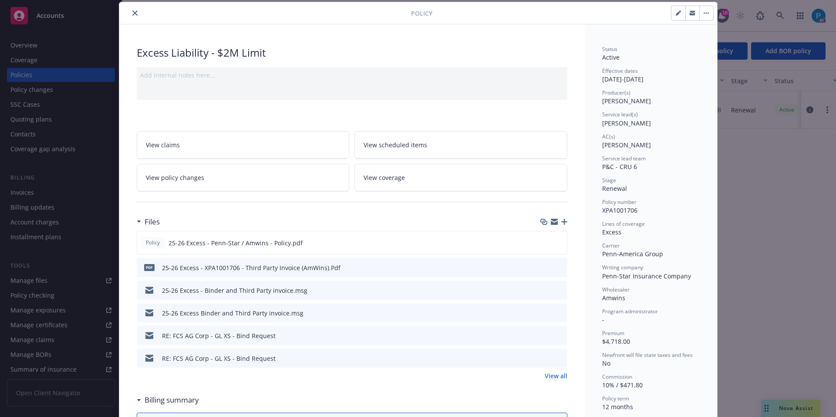
click at [752, 160] on div "Policy Excess Liability - $2M Limit Add internal notes here... View claims View…" at bounding box center [418, 208] width 836 height 417
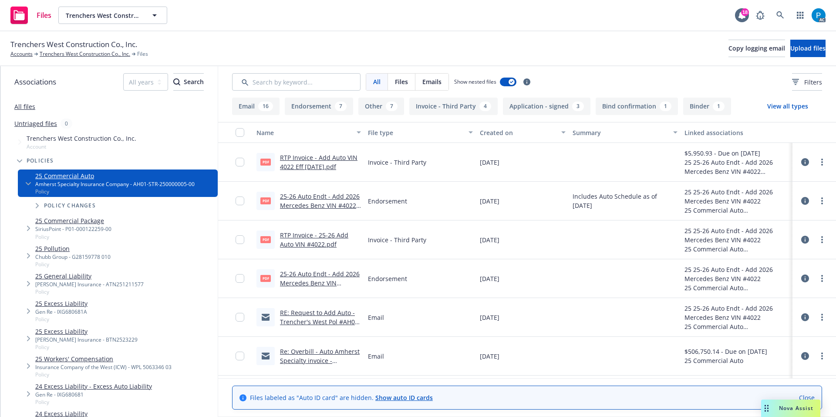
click at [315, 234] on link "RTP Invoice - 25-26 Add Auto VIN #4022.pdf" at bounding box center [314, 239] width 68 height 17
click at [318, 156] on link "RTP Invoice - Add Auto VIN 4022 Eff 9.25.25.pdf" at bounding box center [319, 161] width 78 height 17
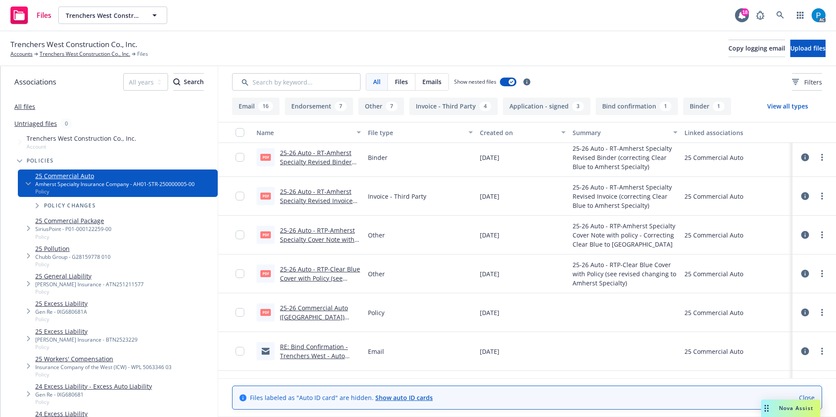
scroll to position [436, 0]
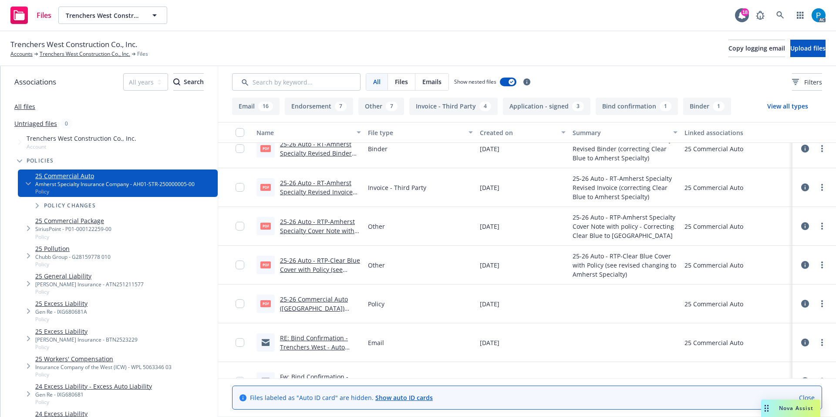
click at [307, 189] on link "25-26 Auto - RT-Amherst Specialty Revised Invoice (correcting Clear Blue to Amh…" at bounding box center [316, 197] width 73 height 36
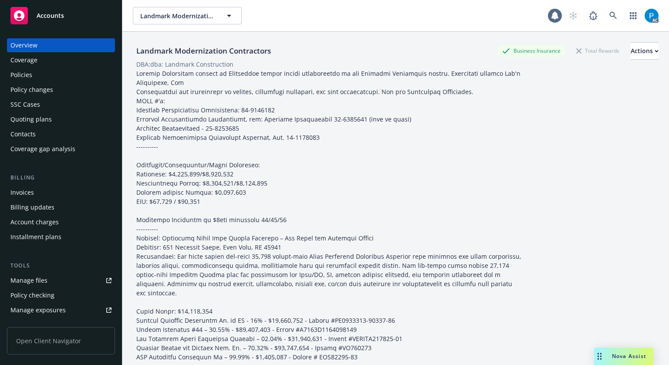
click at [75, 22] on div "Accounts" at bounding box center [60, 15] width 101 height 17
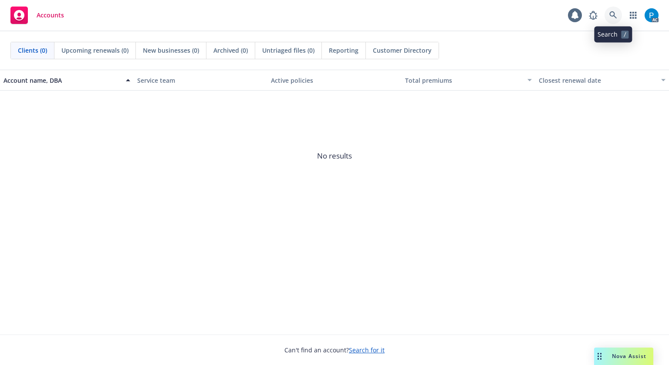
click at [615, 13] on icon at bounding box center [613, 15] width 8 height 8
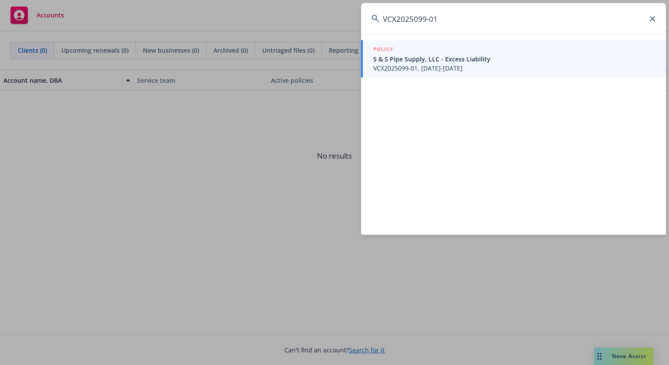
type input "VCX2025099-01"
click at [429, 67] on span "VCX2025099-01, [DATE]-[DATE]" at bounding box center [514, 68] width 282 height 9
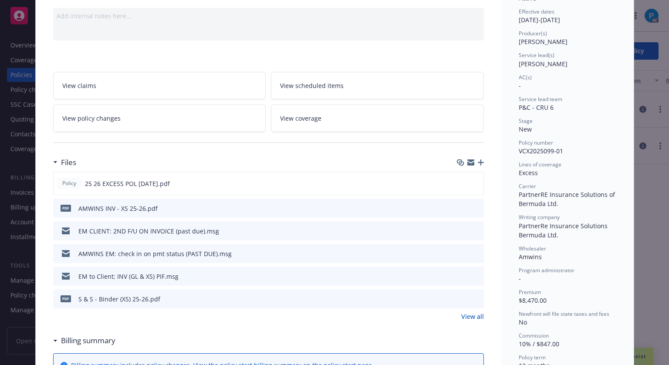
scroll to position [87, 0]
